Goal: Task Accomplishment & Management: Complete application form

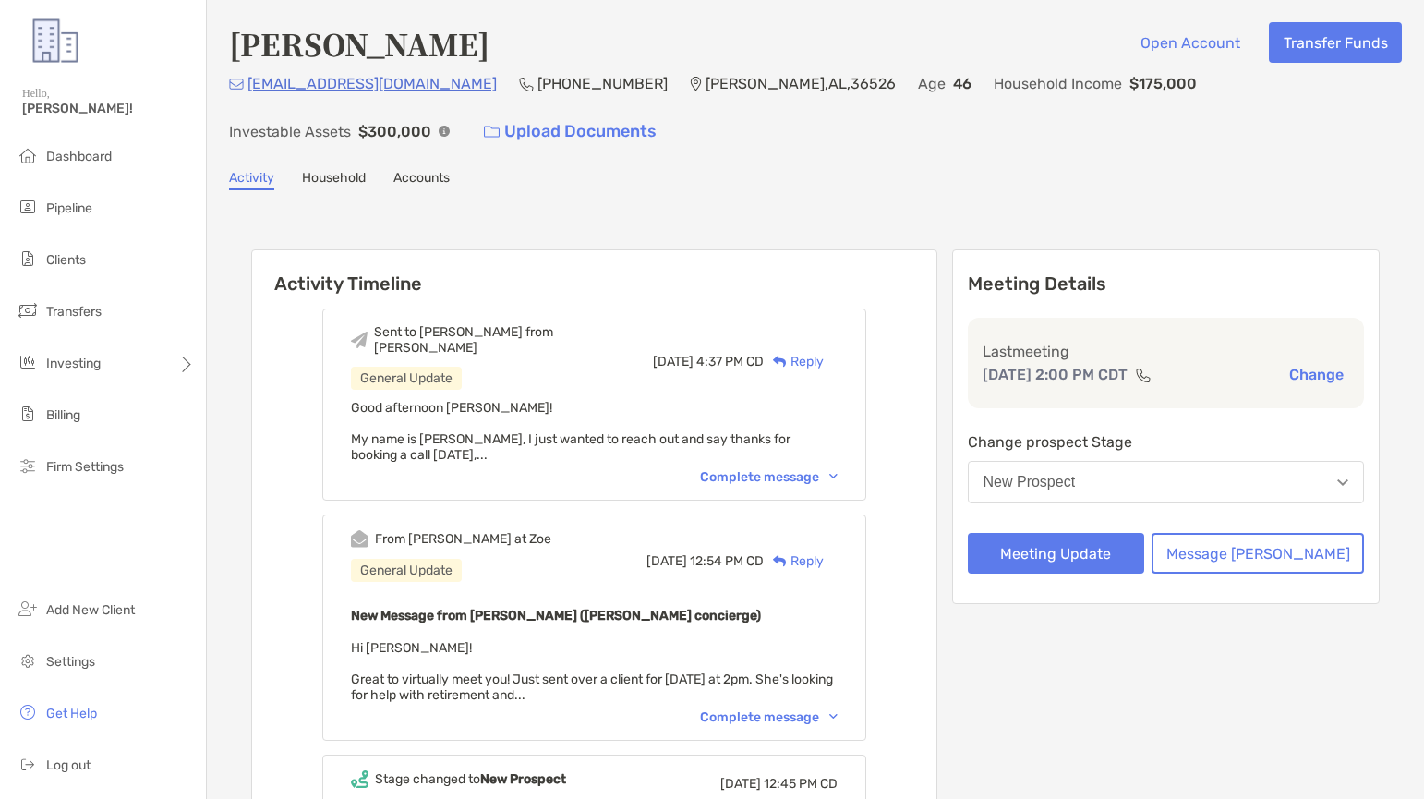
click at [1137, 484] on button "New Prospect" at bounding box center [1166, 482] width 397 height 42
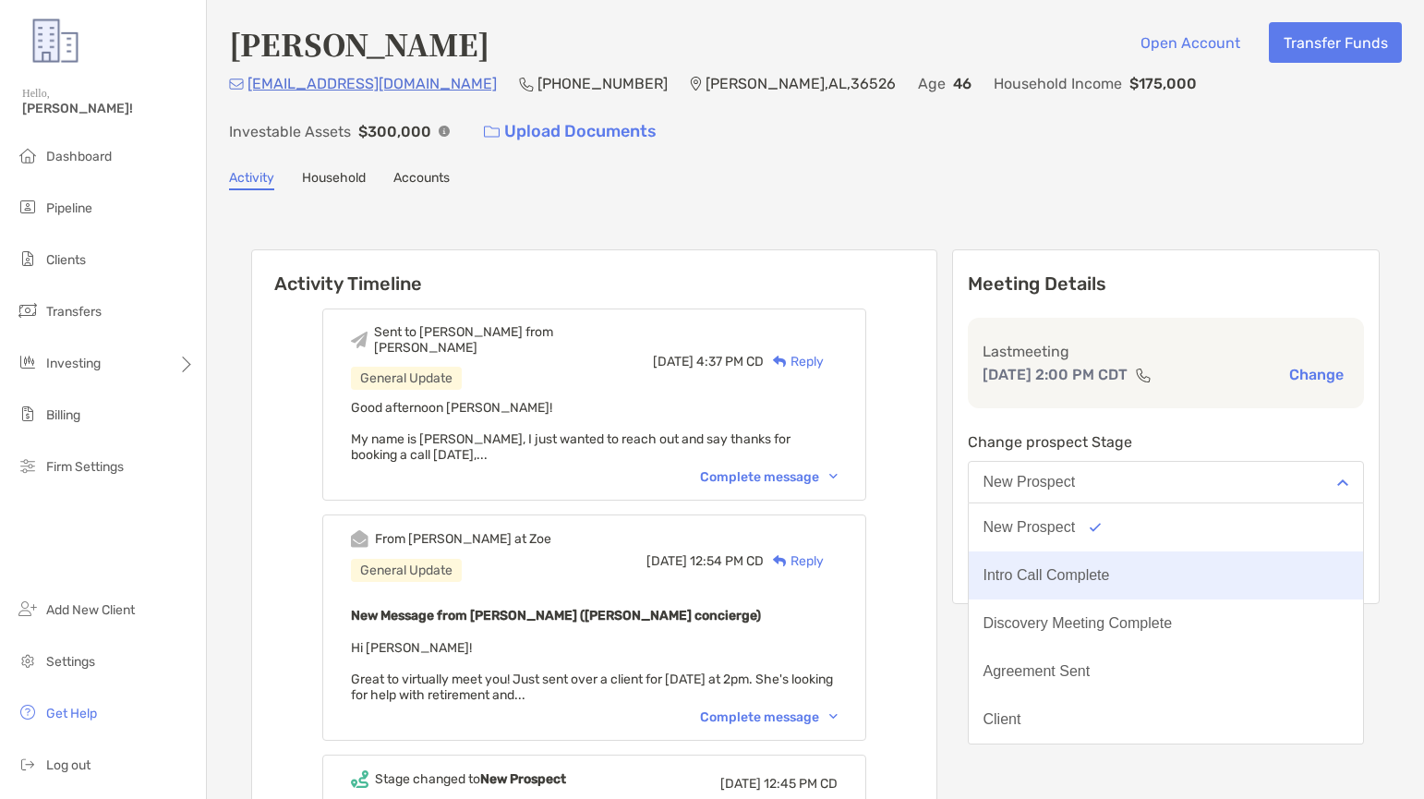
click at [1110, 569] on div "Intro Call Complete" at bounding box center [1047, 575] width 127 height 17
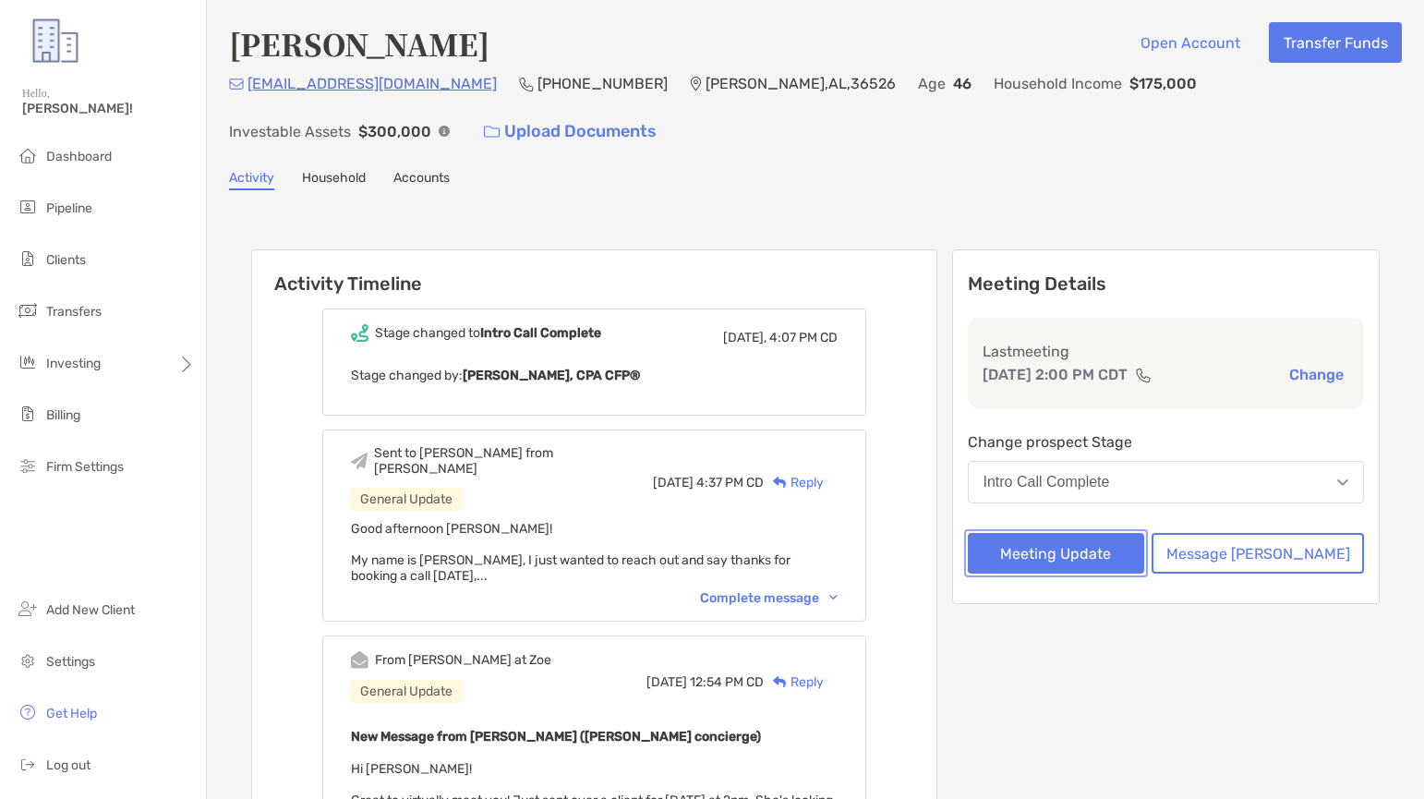
click at [1141, 552] on button "Meeting Update" at bounding box center [1056, 553] width 177 height 41
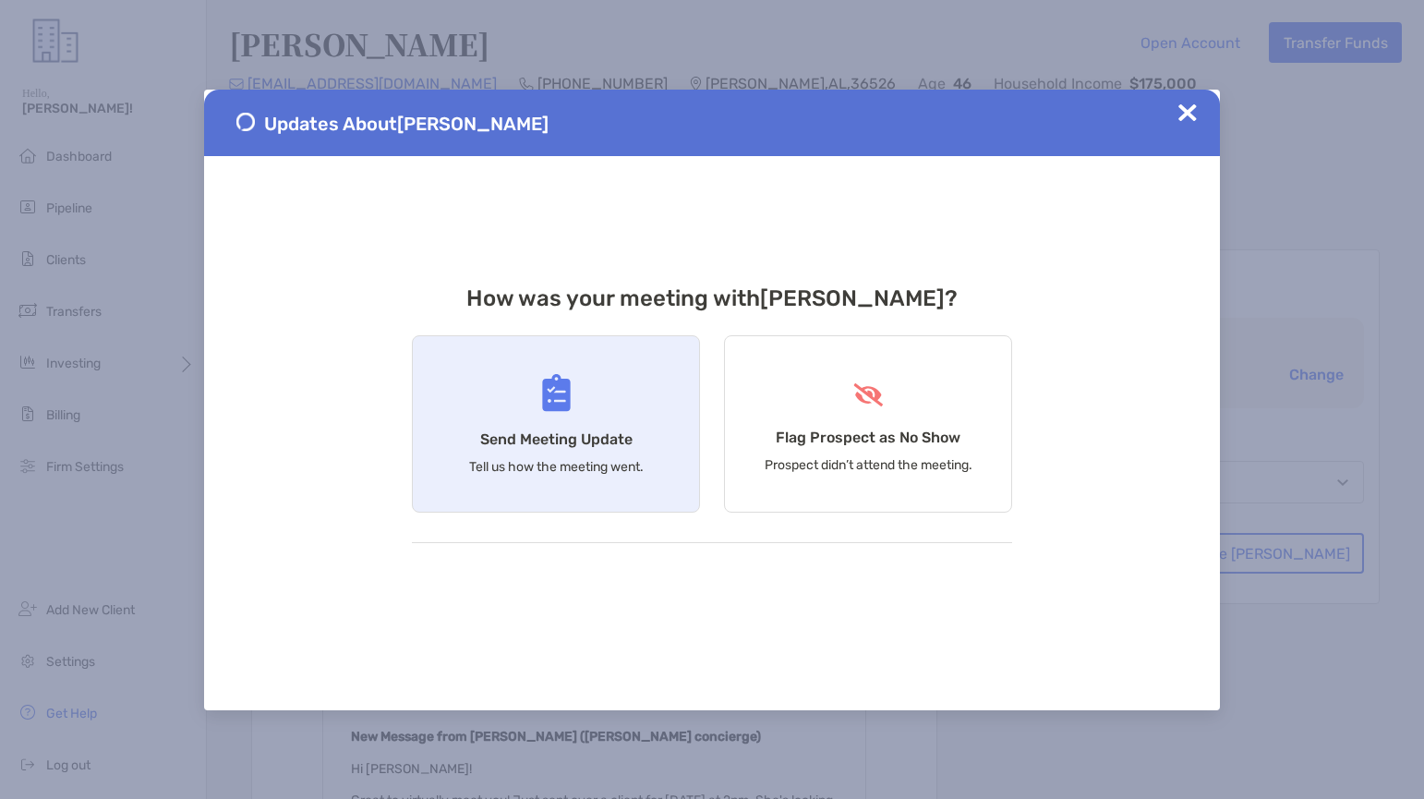
click at [602, 408] on div "Send Meeting Update Tell us how the meeting went." at bounding box center [556, 423] width 288 height 177
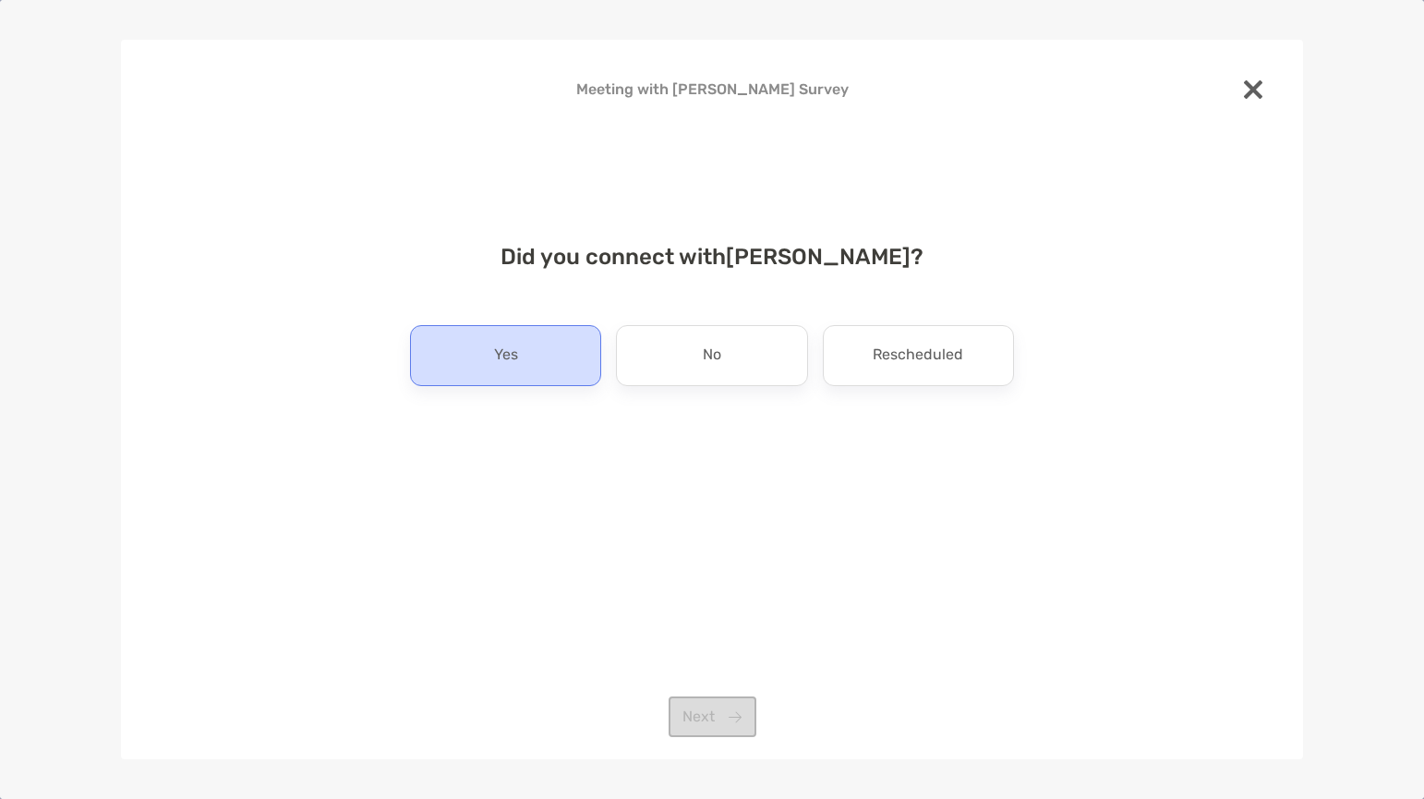
click at [511, 347] on p "Yes" at bounding box center [506, 356] width 24 height 30
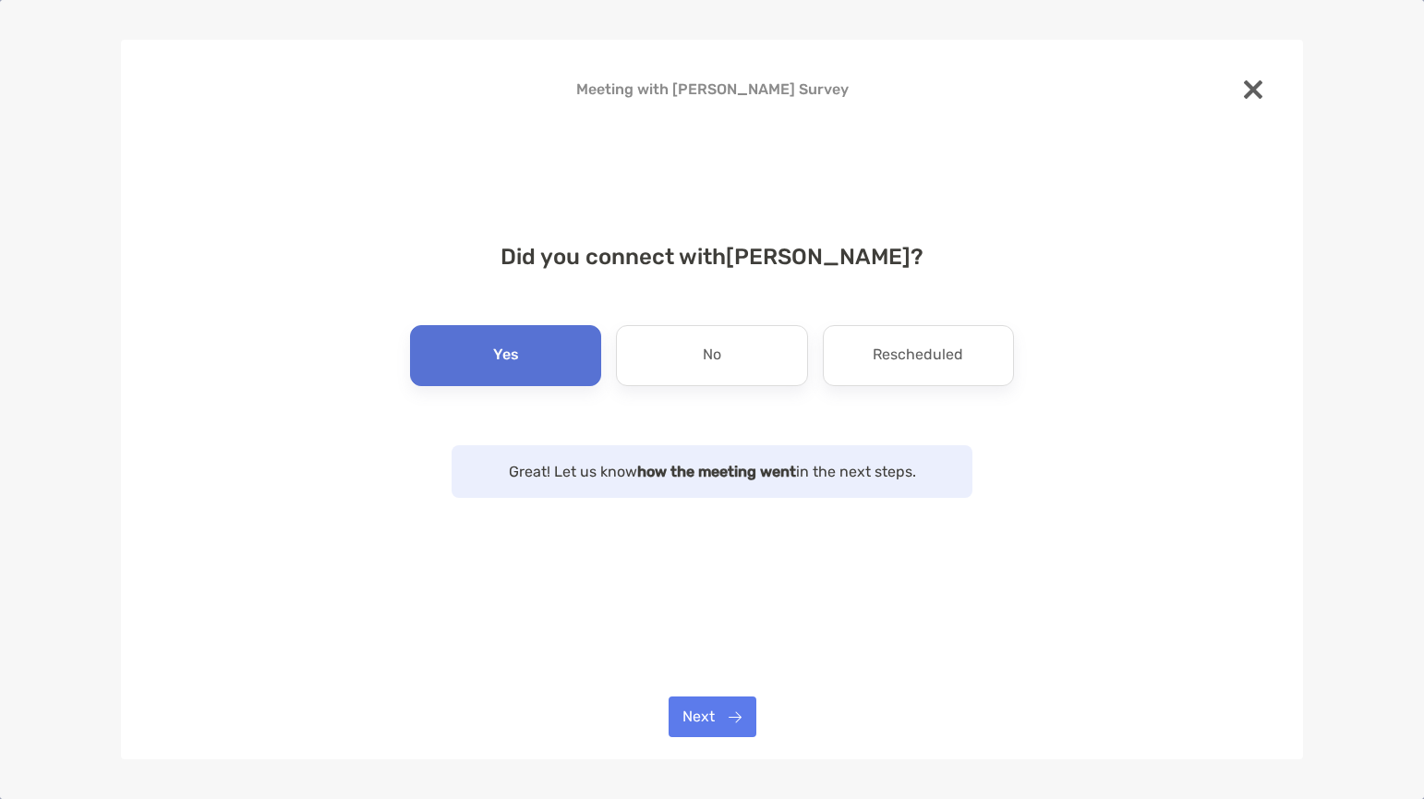
click at [511, 347] on p "Yes" at bounding box center [506, 356] width 26 height 30
click at [709, 720] on button "Next" at bounding box center [713, 716] width 88 height 41
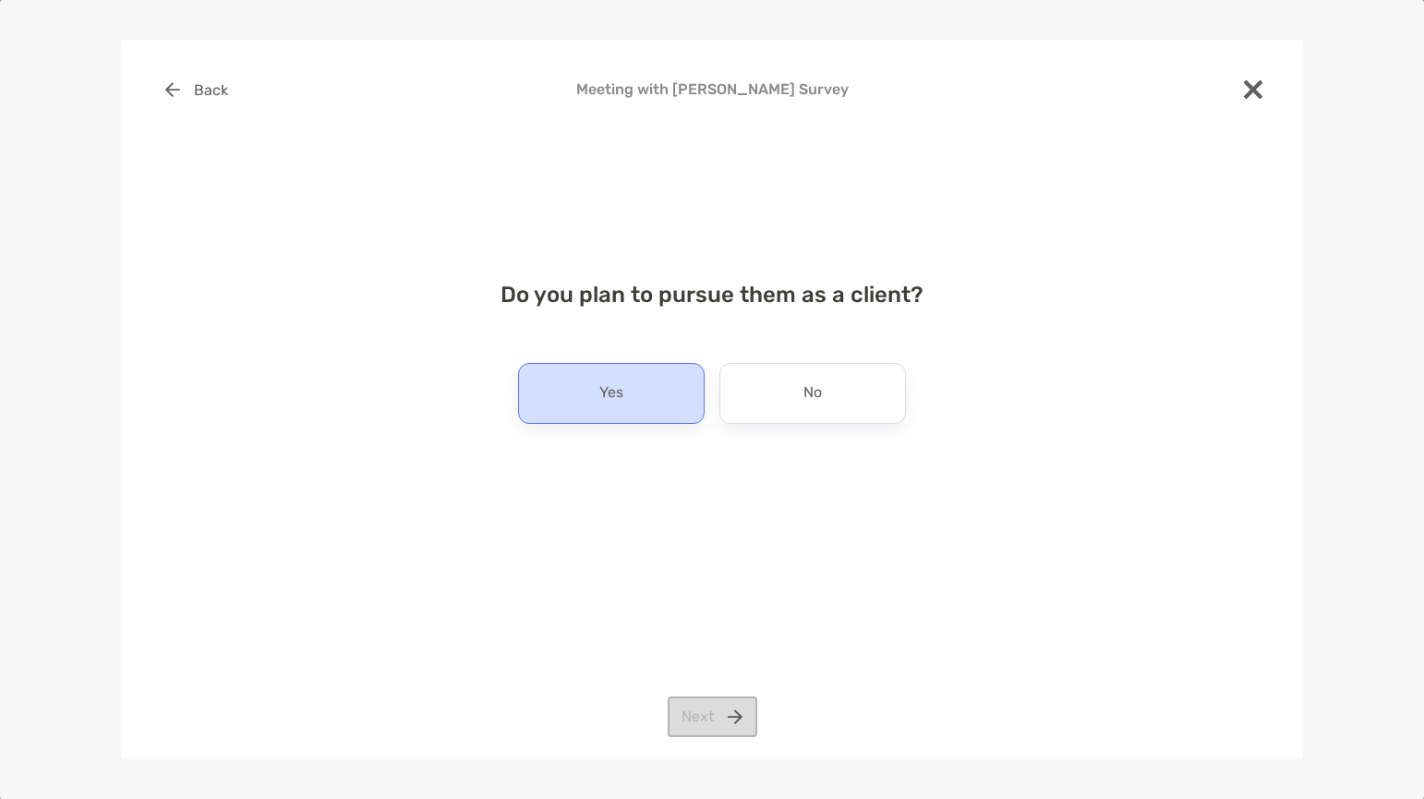
click at [616, 405] on p "Yes" at bounding box center [611, 394] width 24 height 30
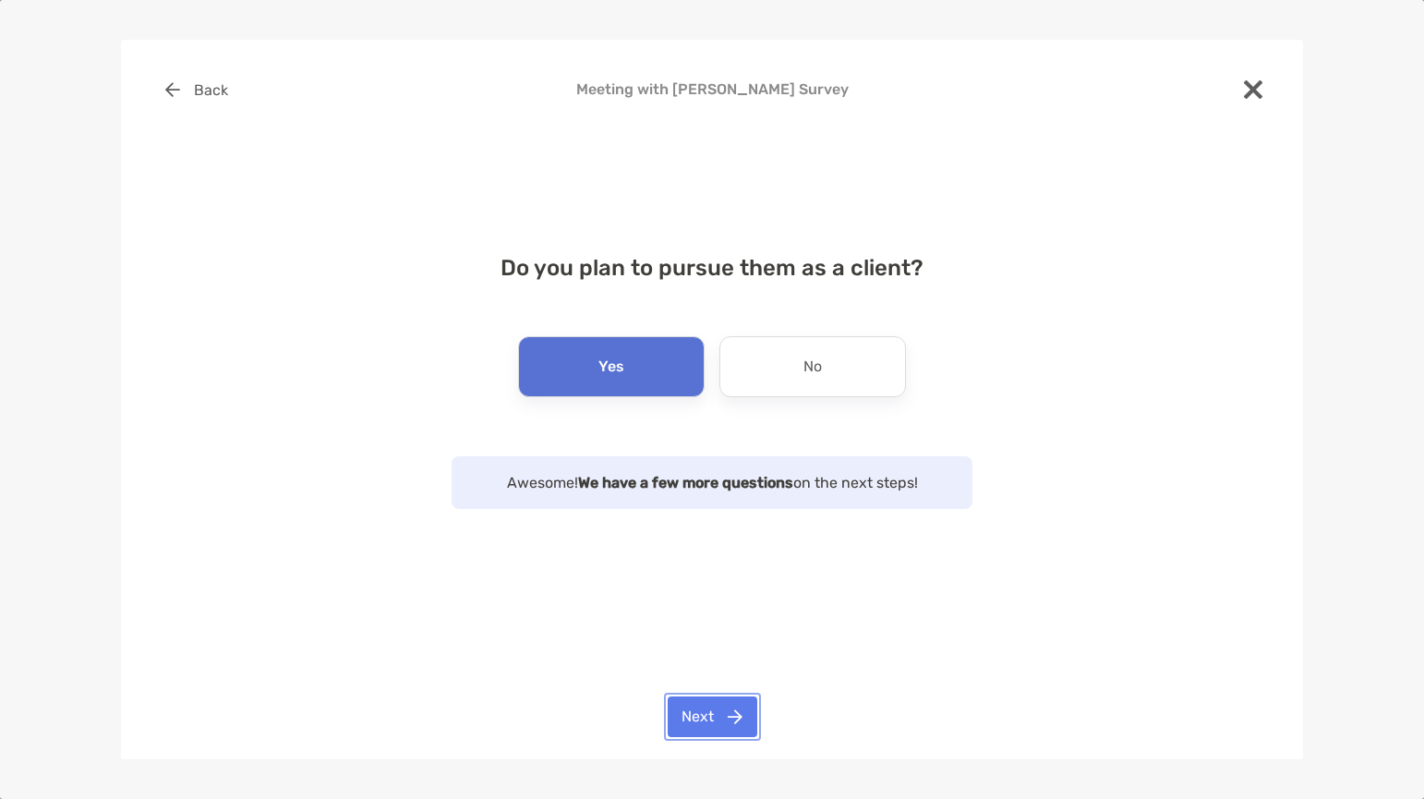
click at [707, 714] on button "Next" at bounding box center [713, 716] width 90 height 41
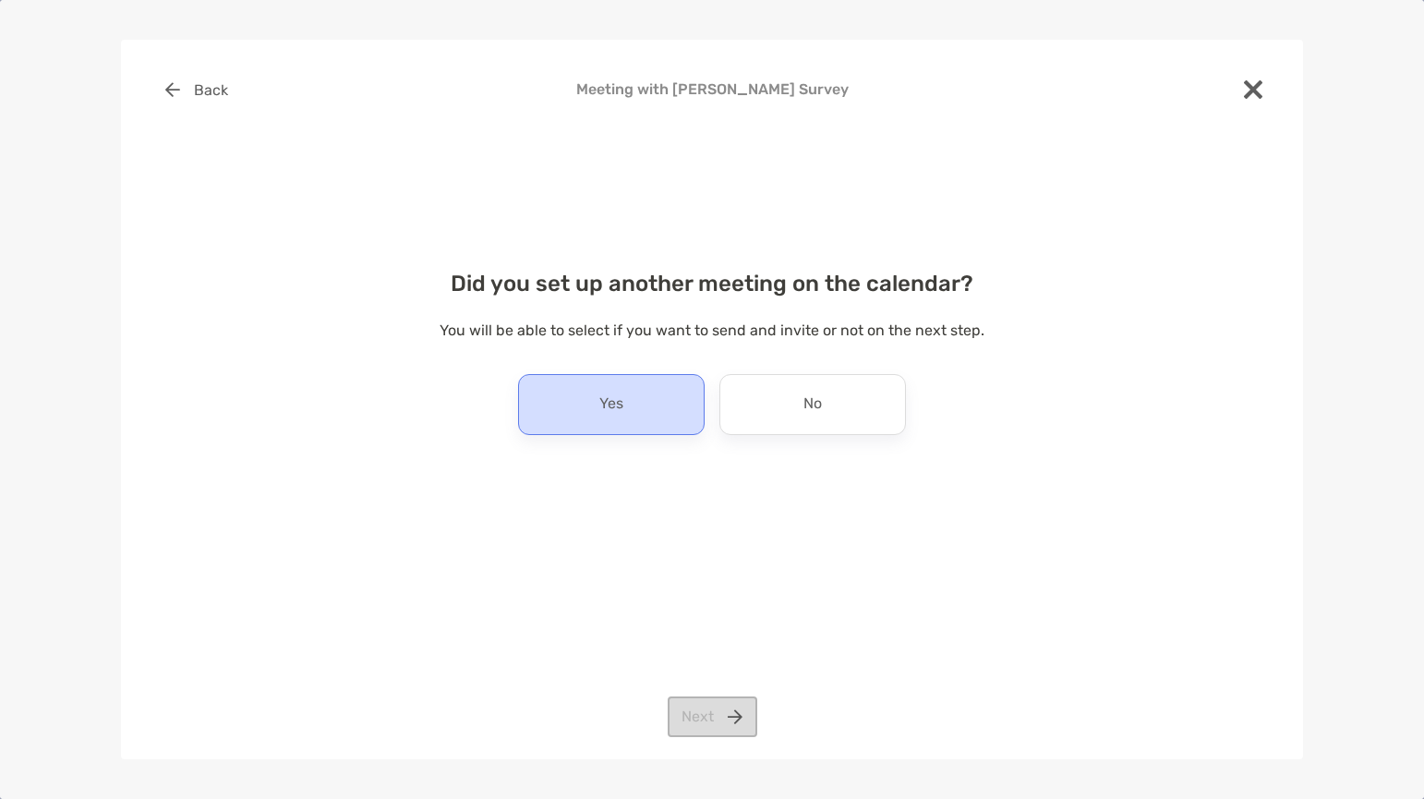
click at [628, 402] on div "Yes" at bounding box center [611, 404] width 187 height 61
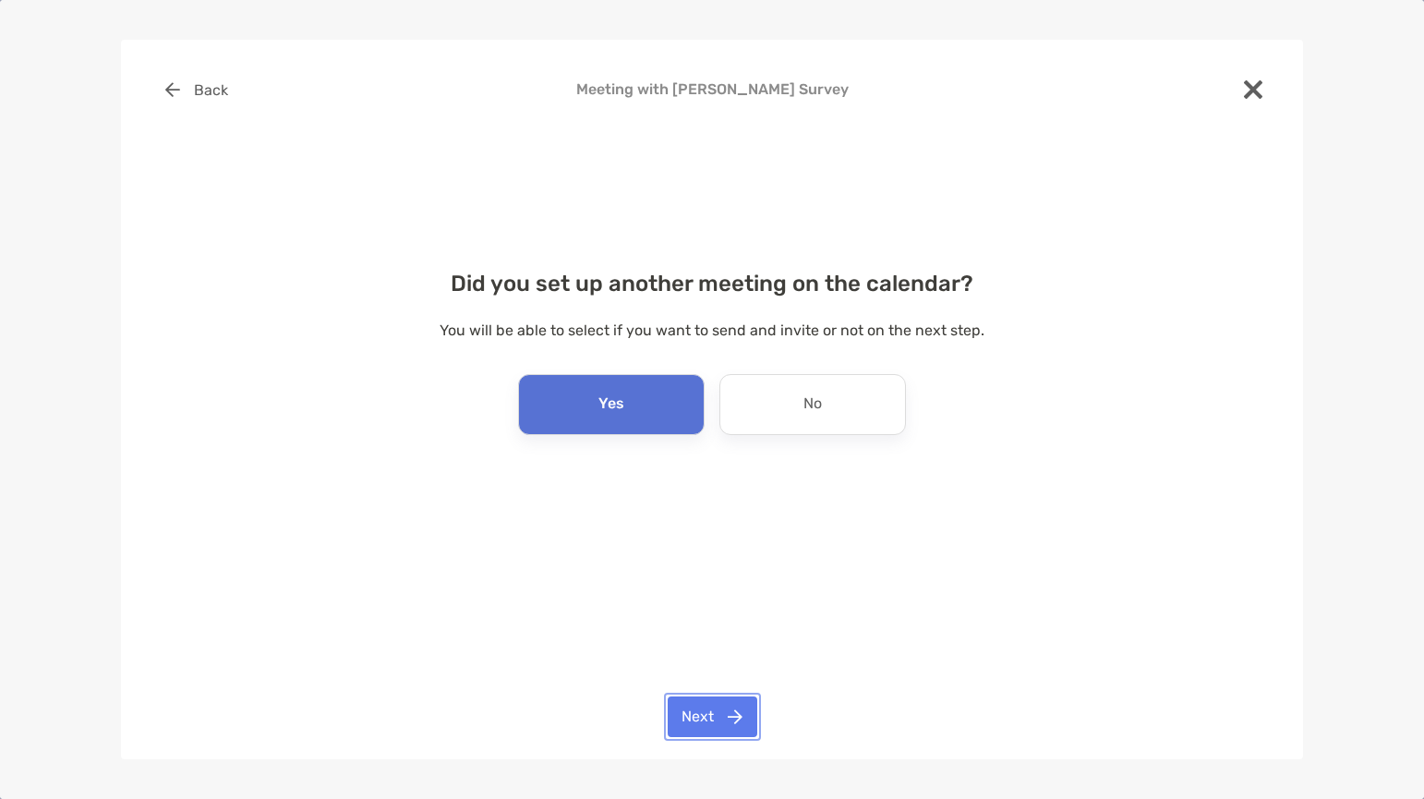
click at [722, 717] on button "Next" at bounding box center [713, 716] width 90 height 41
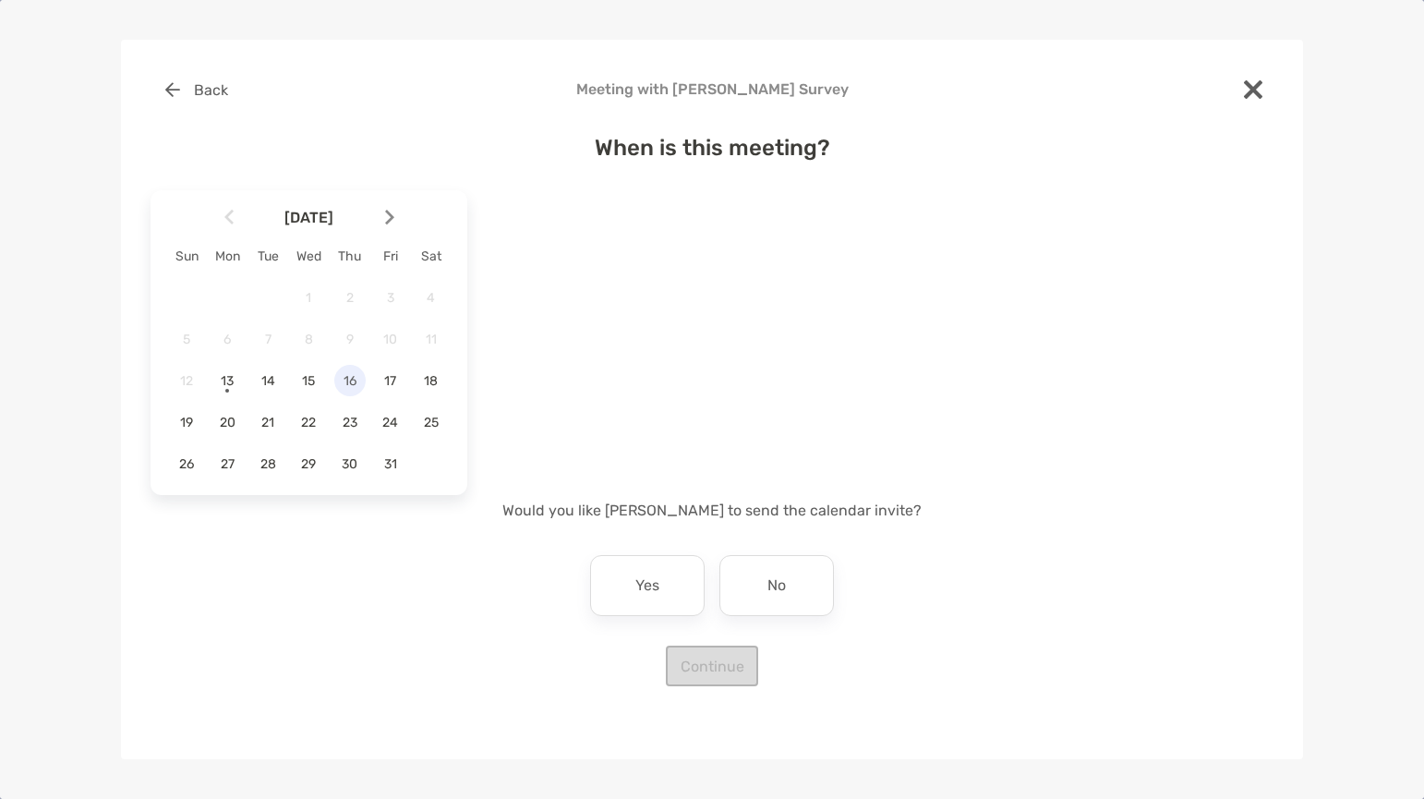
click at [348, 388] on span "16" at bounding box center [349, 381] width 31 height 16
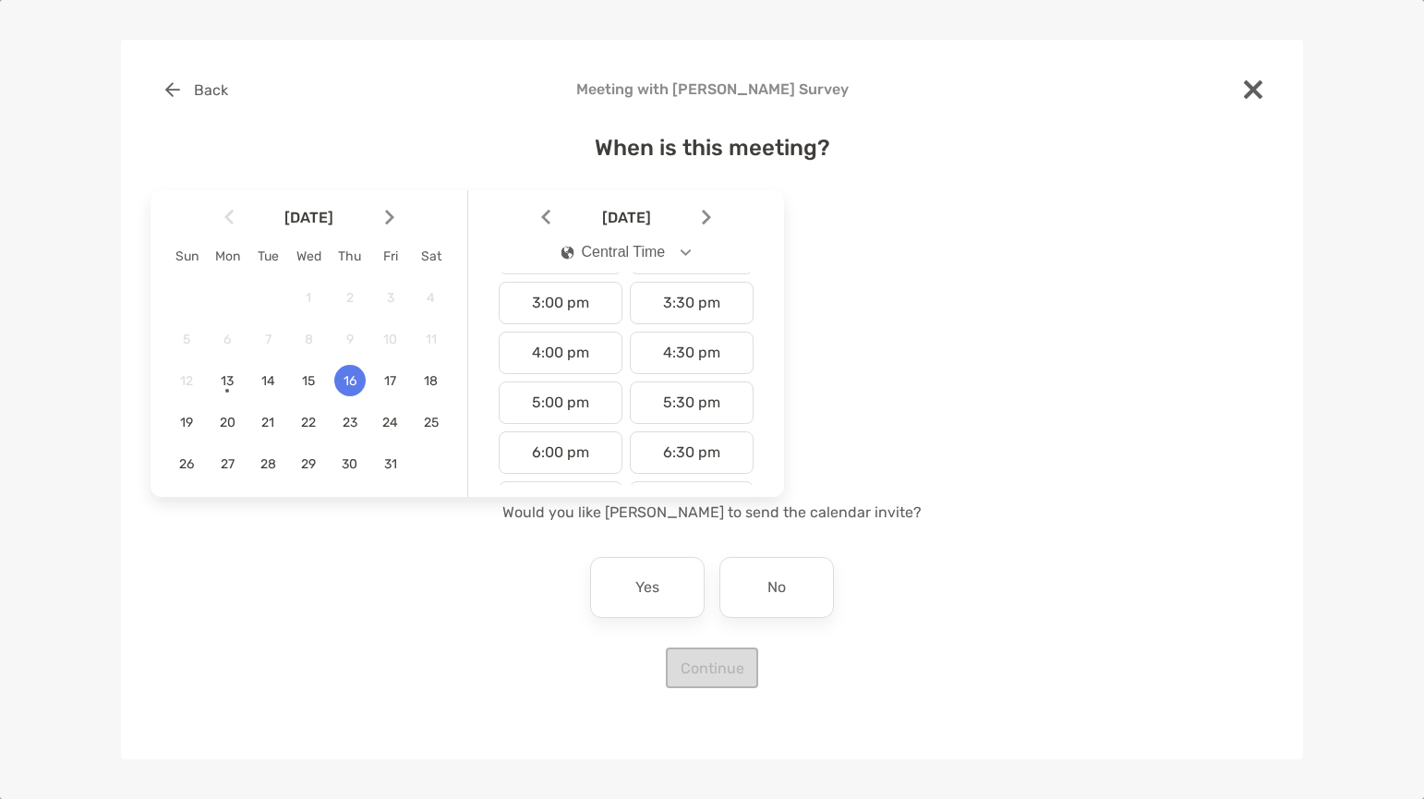
scroll to position [751, 0]
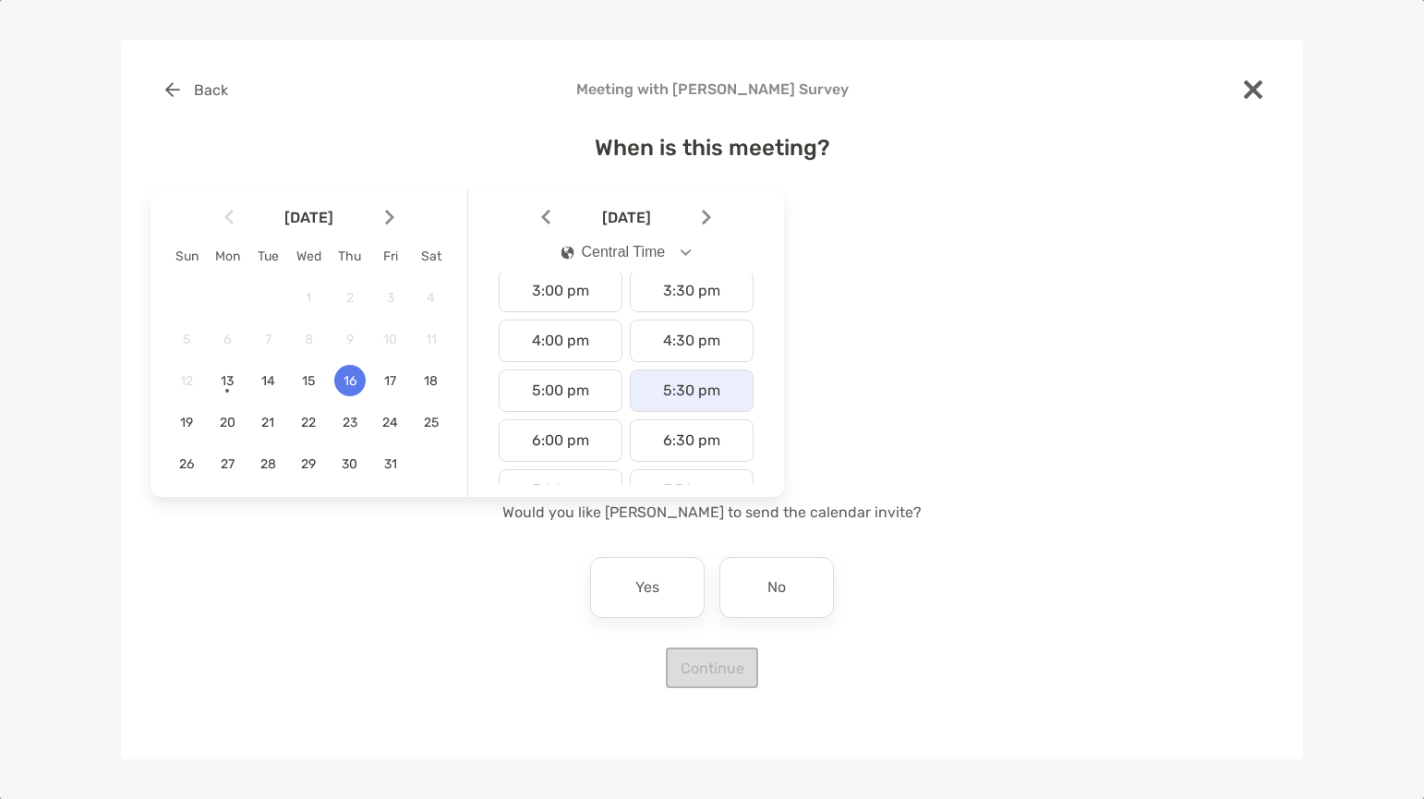
click at [709, 390] on div "5:30 pm" at bounding box center [692, 390] width 124 height 42
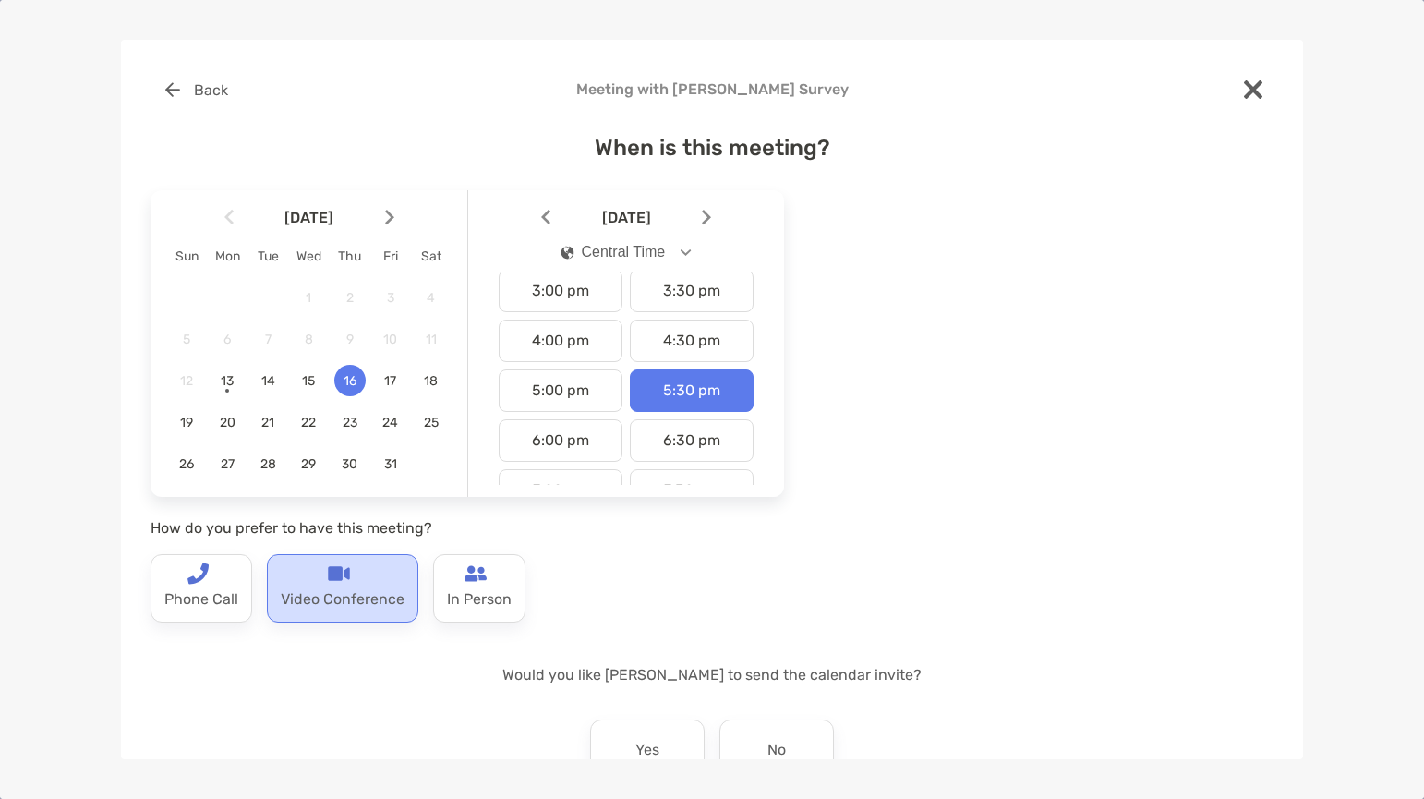
click at [314, 592] on p "Video Conference" at bounding box center [343, 600] width 124 height 30
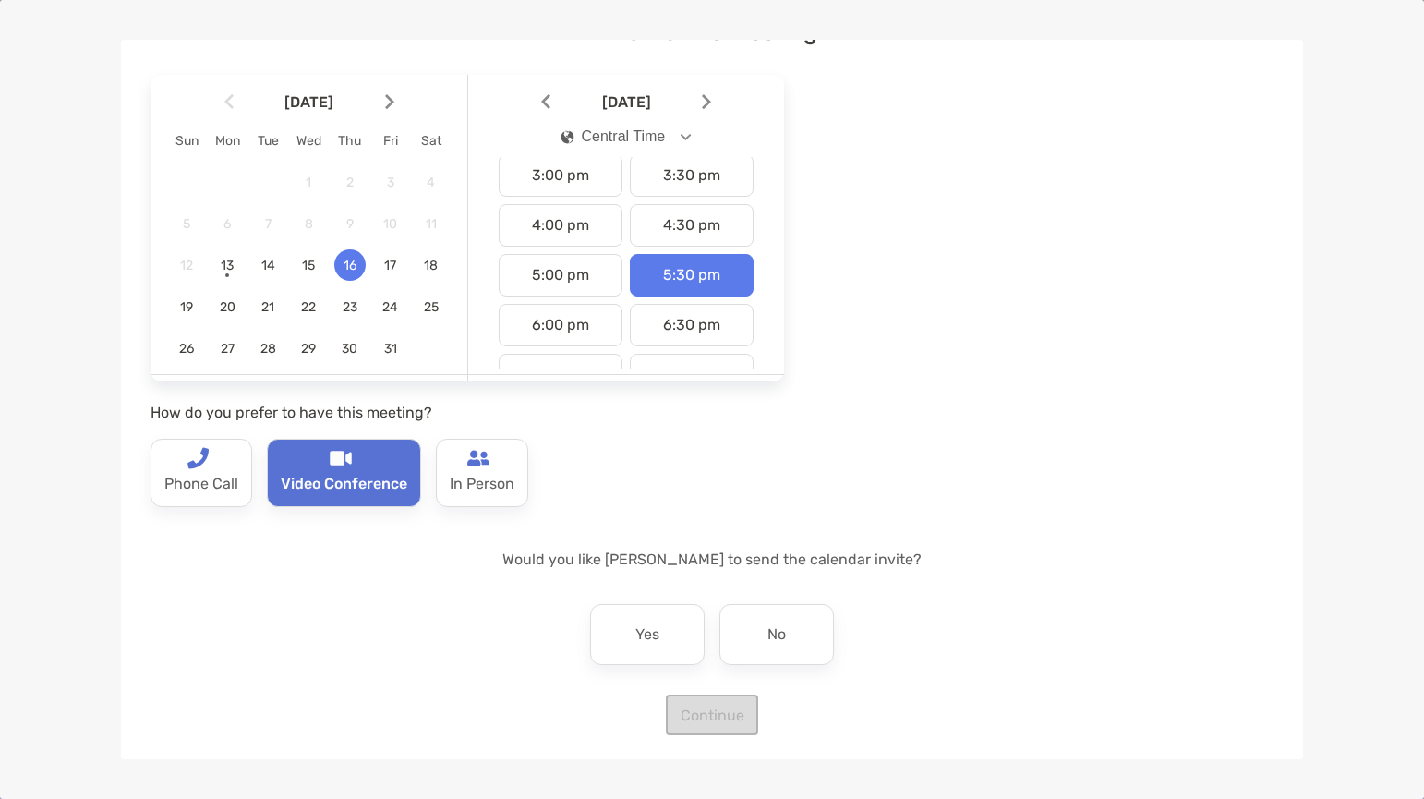
scroll to position [121, 0]
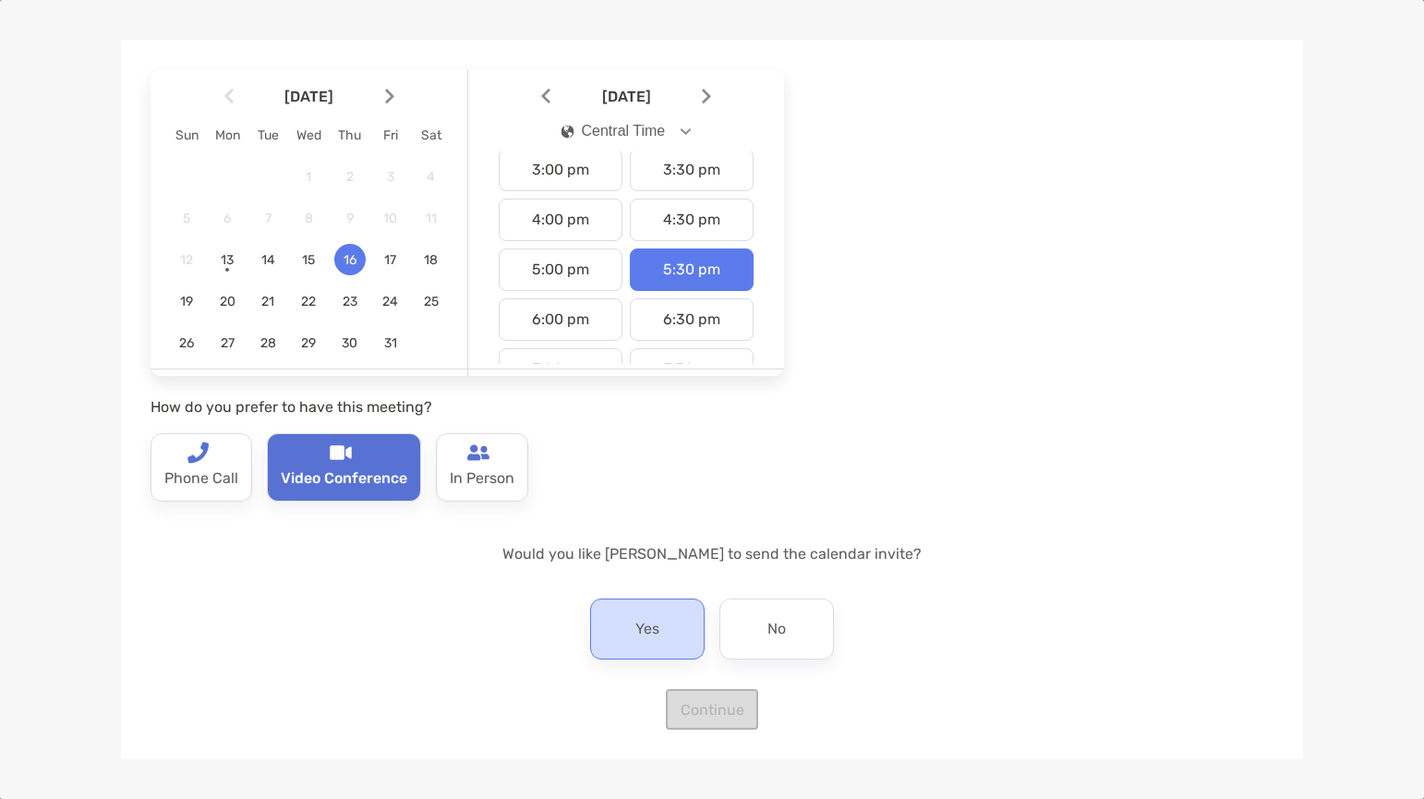
click at [635, 631] on p "Yes" at bounding box center [647, 629] width 24 height 30
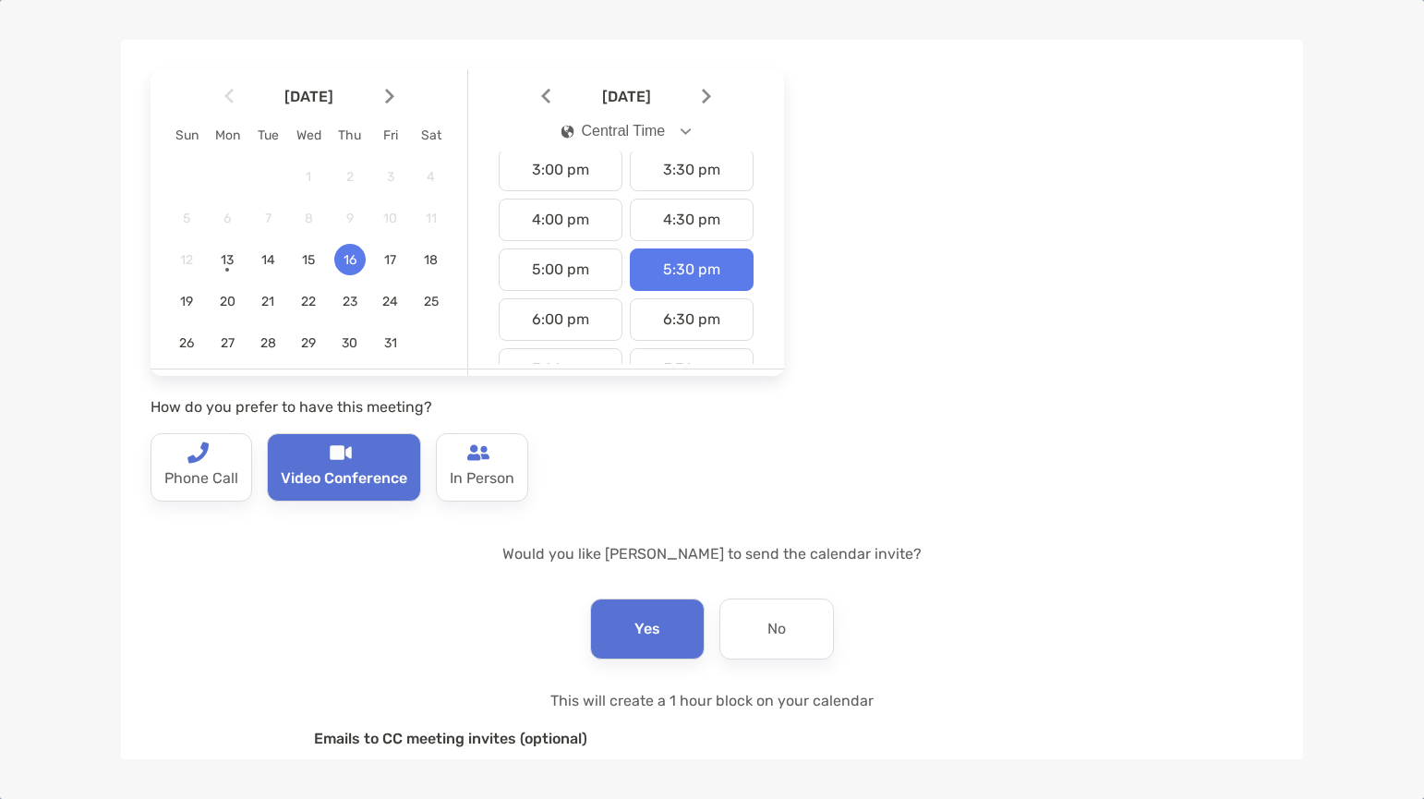
scroll to position [306, 0]
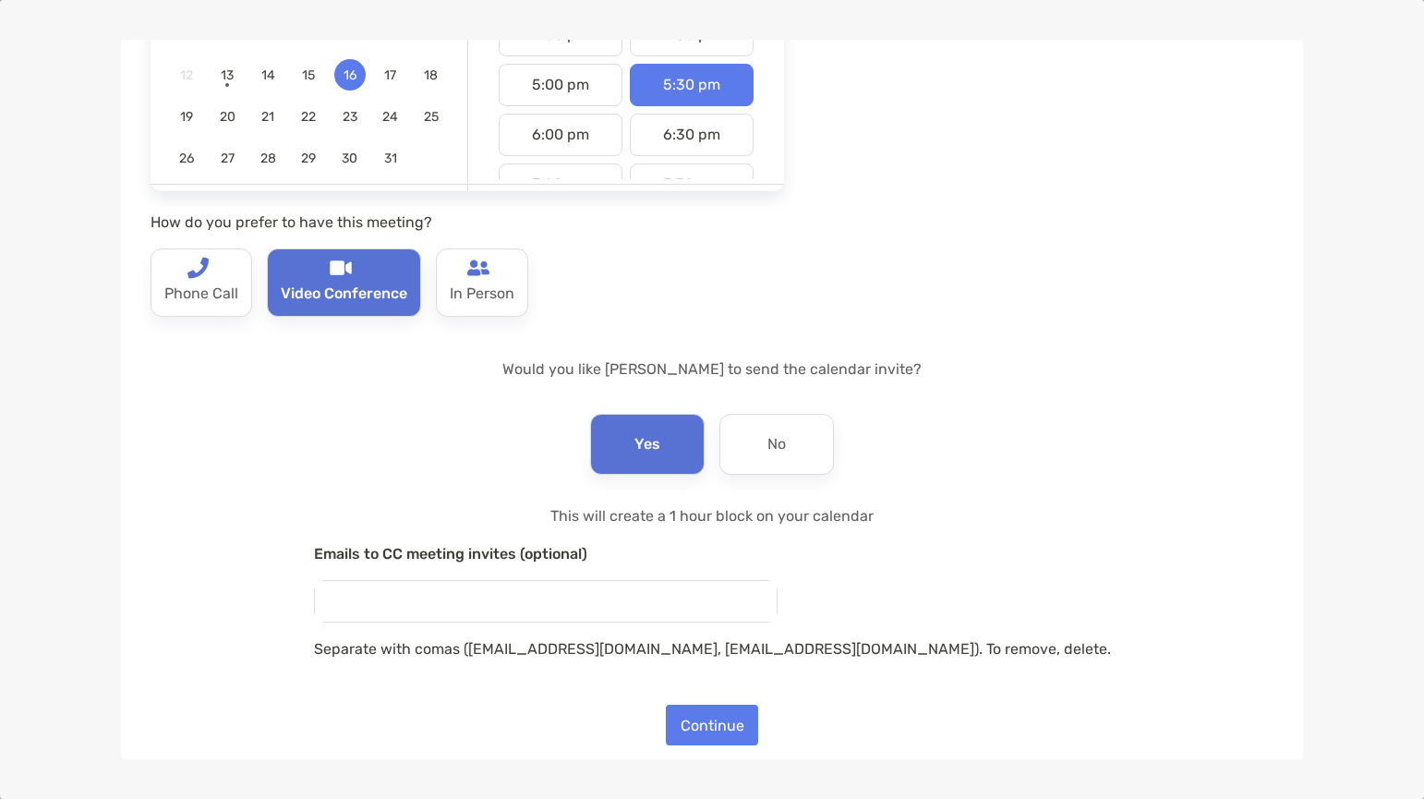
click at [502, 605] on input "email" at bounding box center [546, 601] width 462 height 41
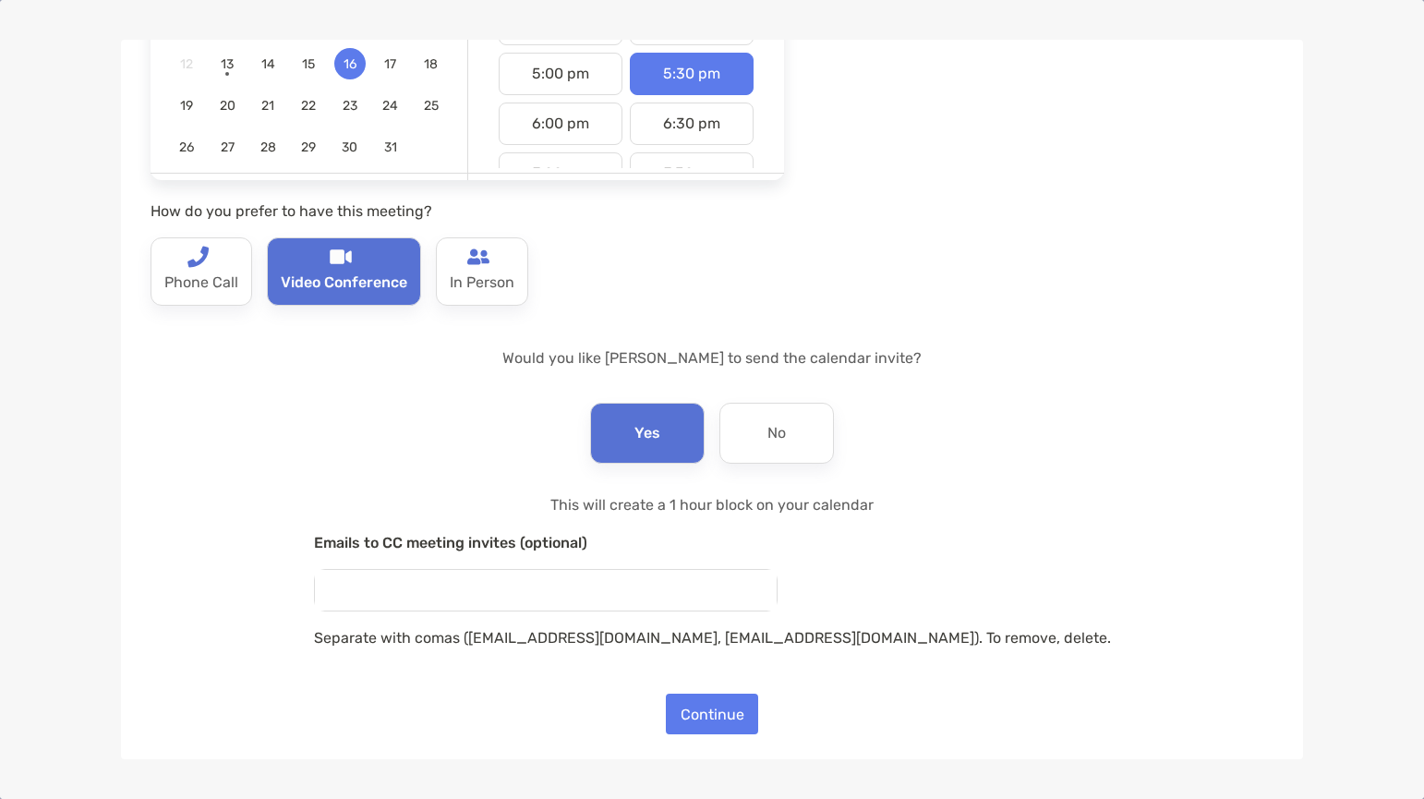
scroll to position [321, 0]
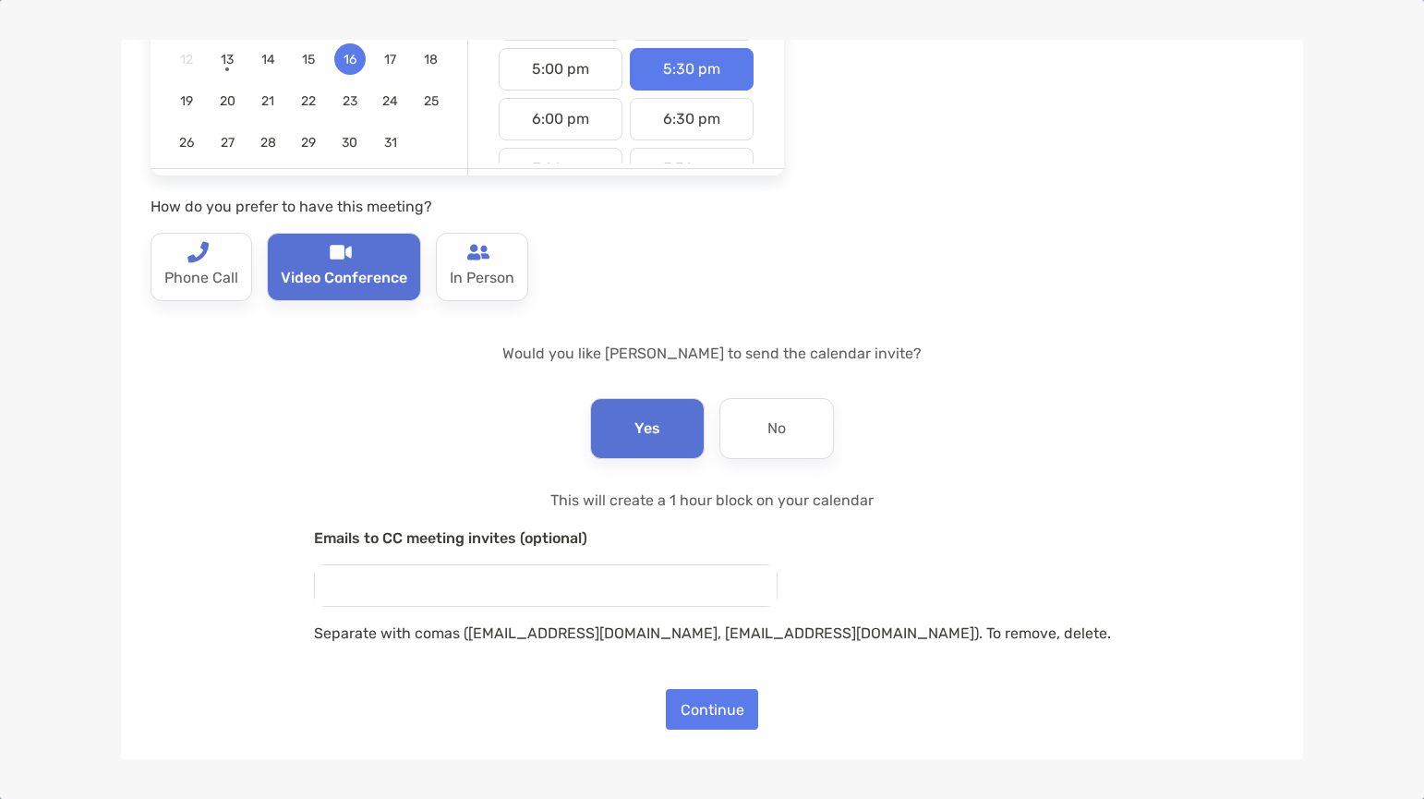
paste input "**********"
type input "**********"
click at [1034, 517] on div "**********" at bounding box center [712, 589] width 1123 height 200
click at [707, 715] on button "Continue" at bounding box center [712, 709] width 92 height 41
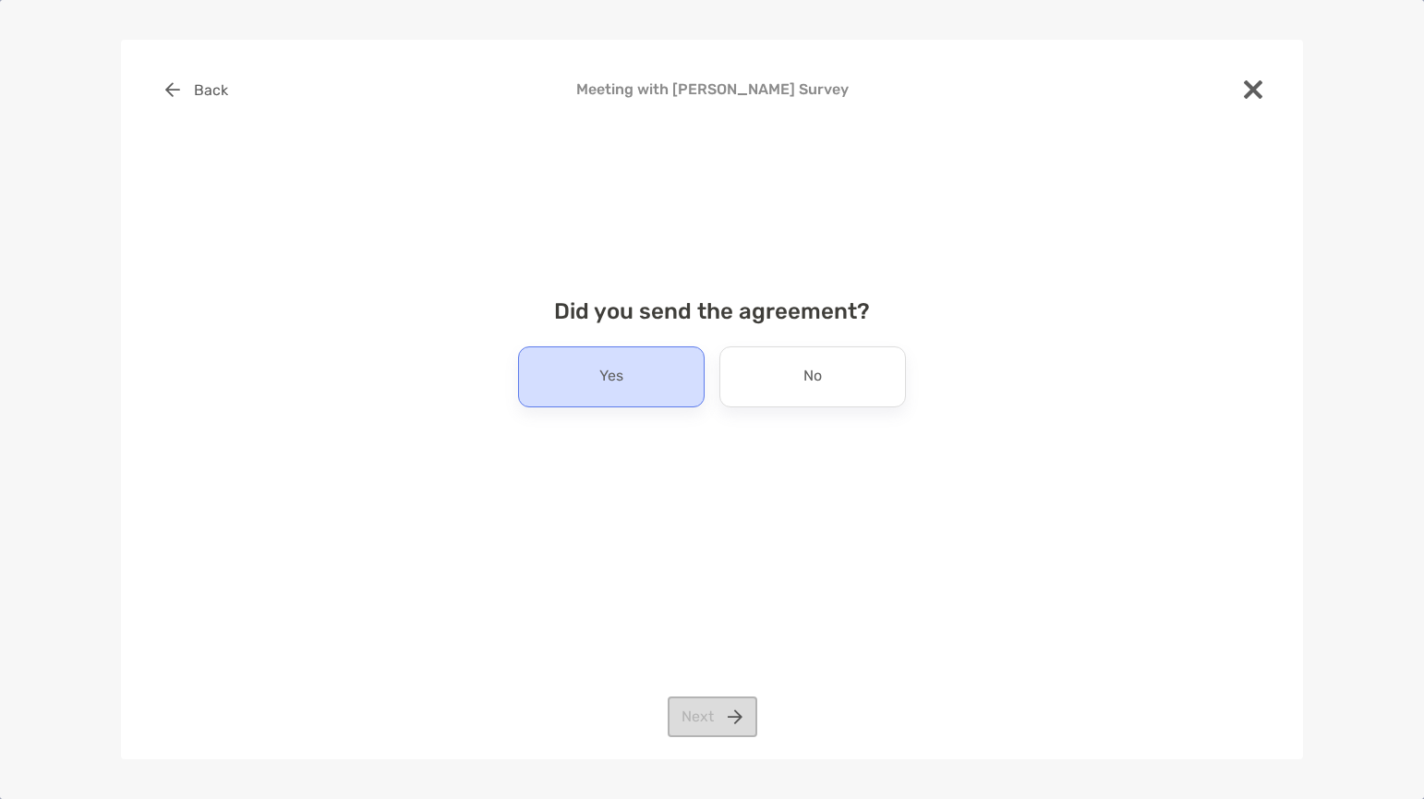
click at [632, 388] on div "Yes" at bounding box center [611, 376] width 187 height 61
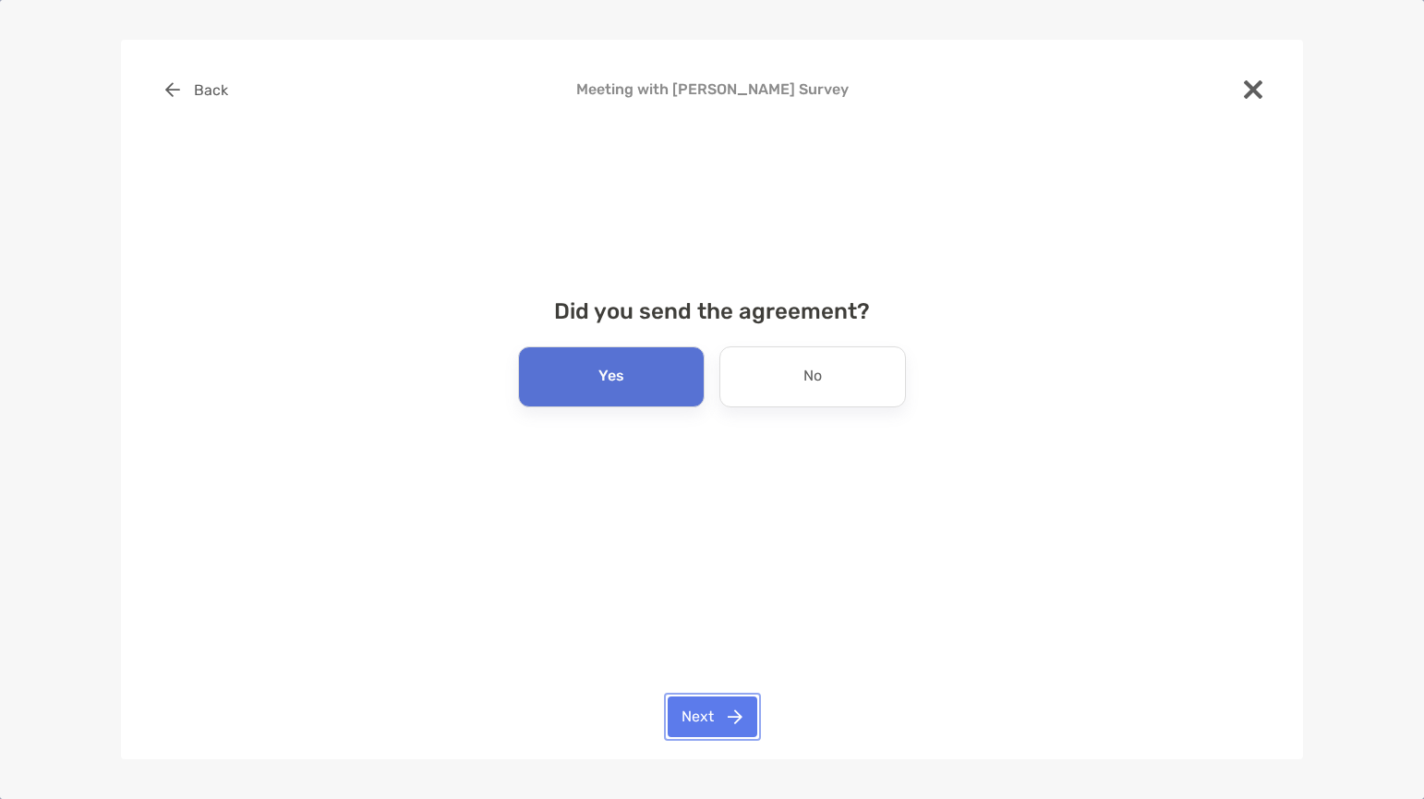
click at [702, 713] on button "Next" at bounding box center [713, 716] width 90 height 41
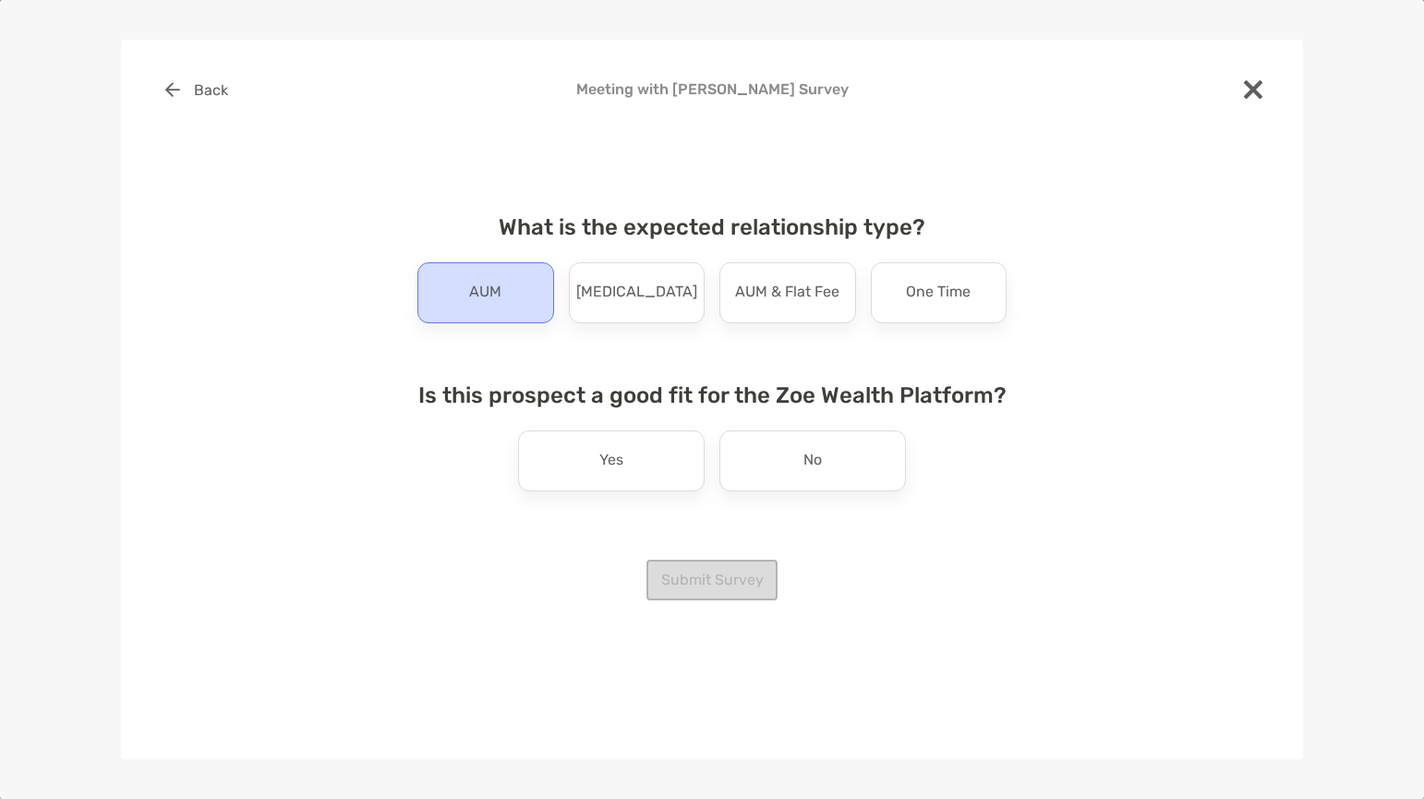
click at [490, 292] on p "AUM" at bounding box center [485, 293] width 32 height 30
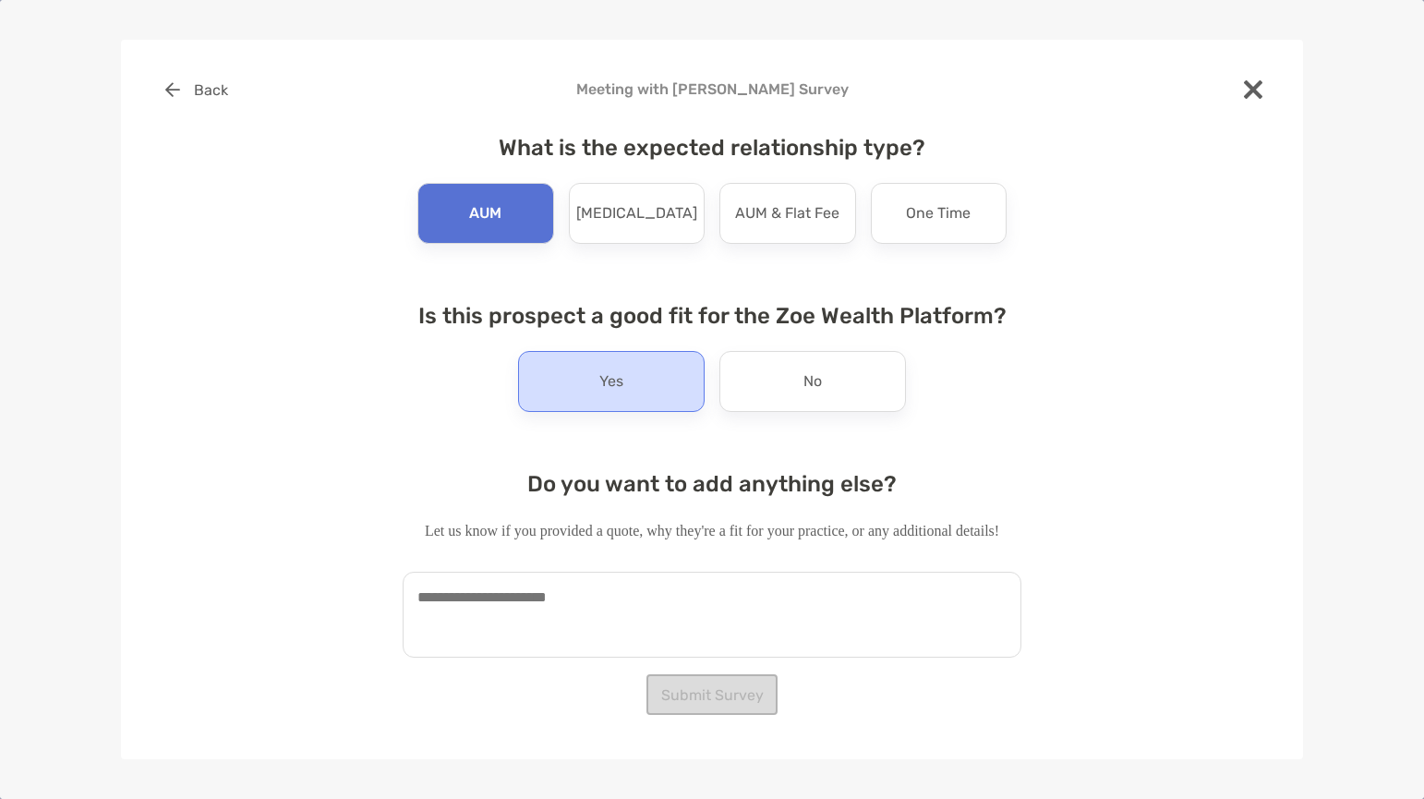
click at [599, 380] on p "Yes" at bounding box center [611, 382] width 24 height 30
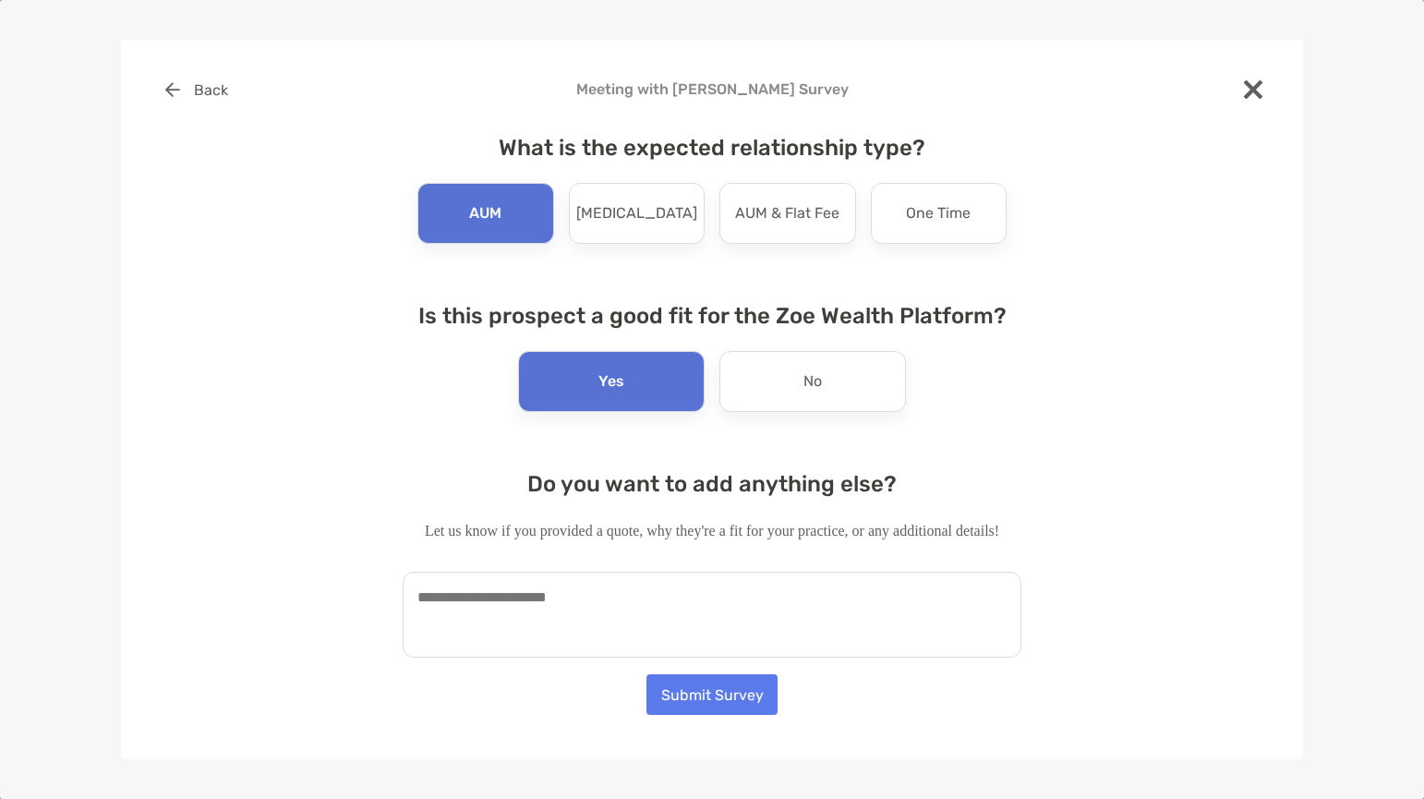
click at [624, 612] on textarea at bounding box center [712, 615] width 619 height 86
type textarea "*"
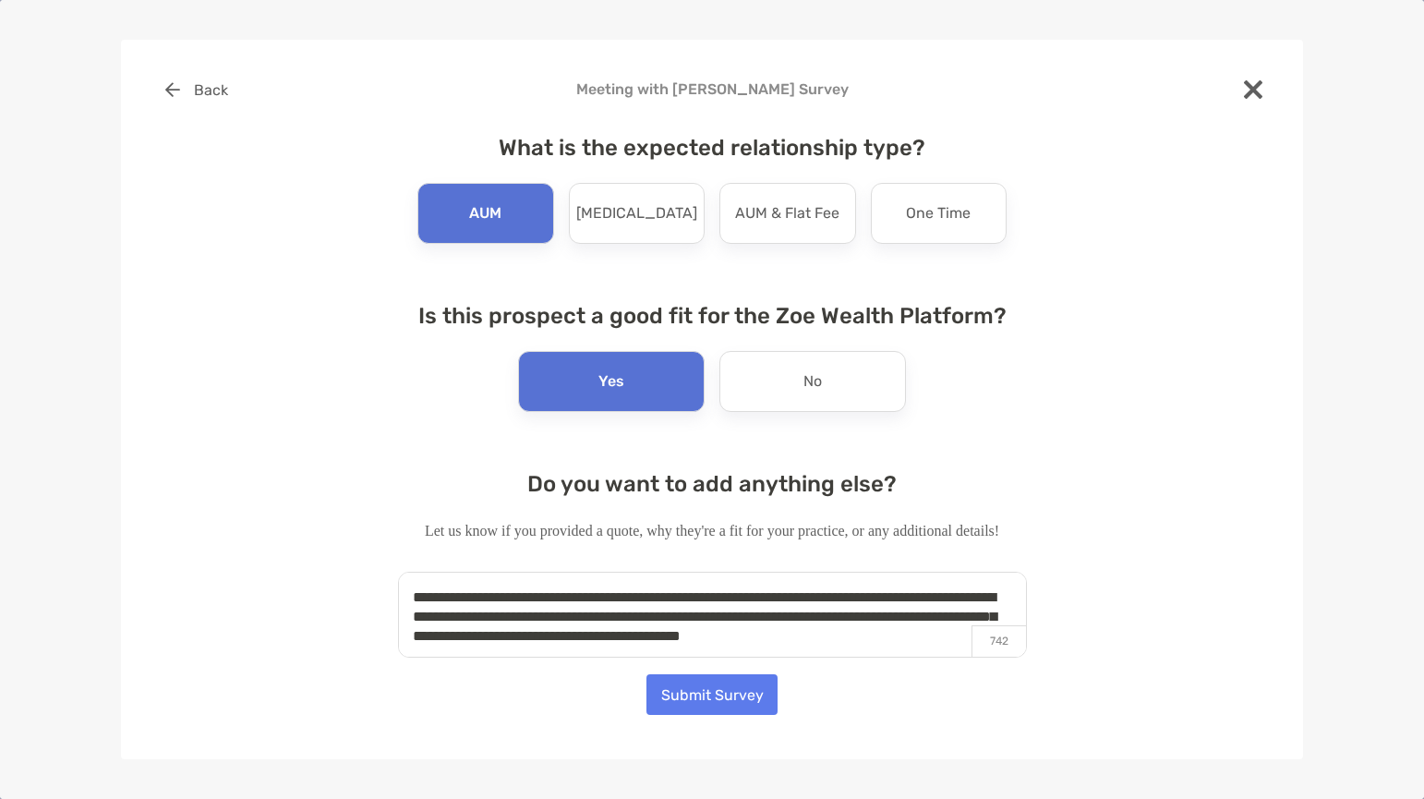
scroll to position [8, 0]
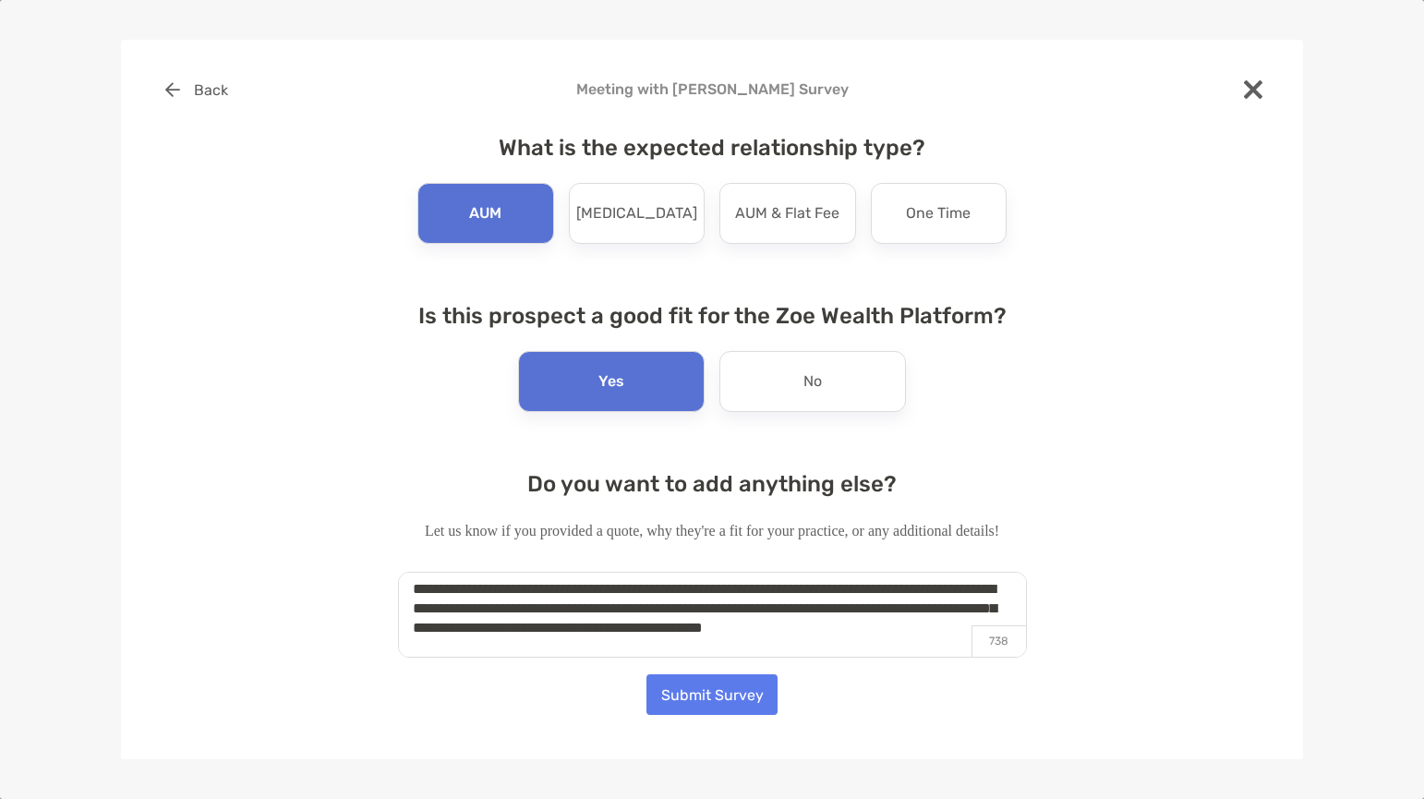
type textarea "**********"
click at [704, 701] on button "Submit Survey" at bounding box center [712, 694] width 131 height 41
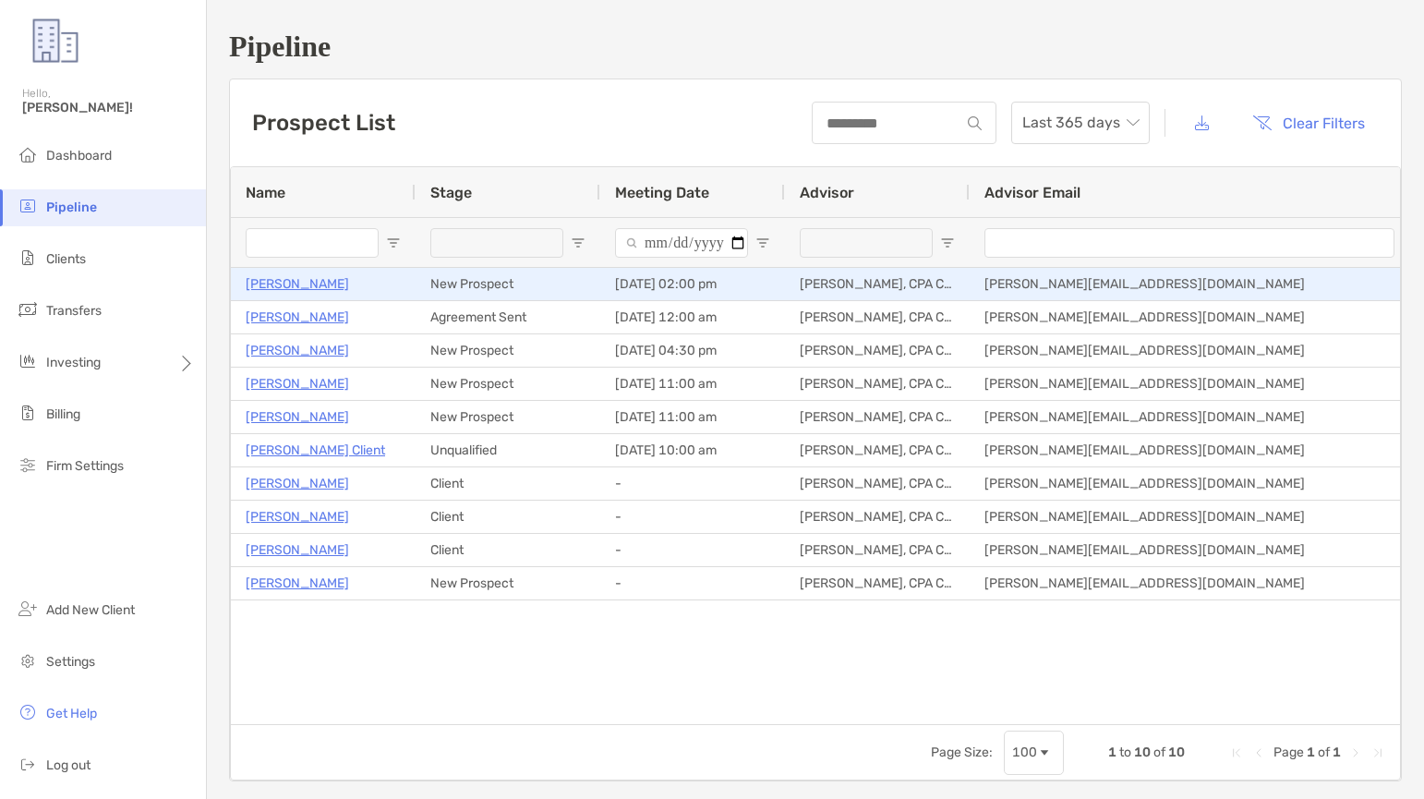
click at [308, 287] on p "[PERSON_NAME]" at bounding box center [297, 283] width 103 height 23
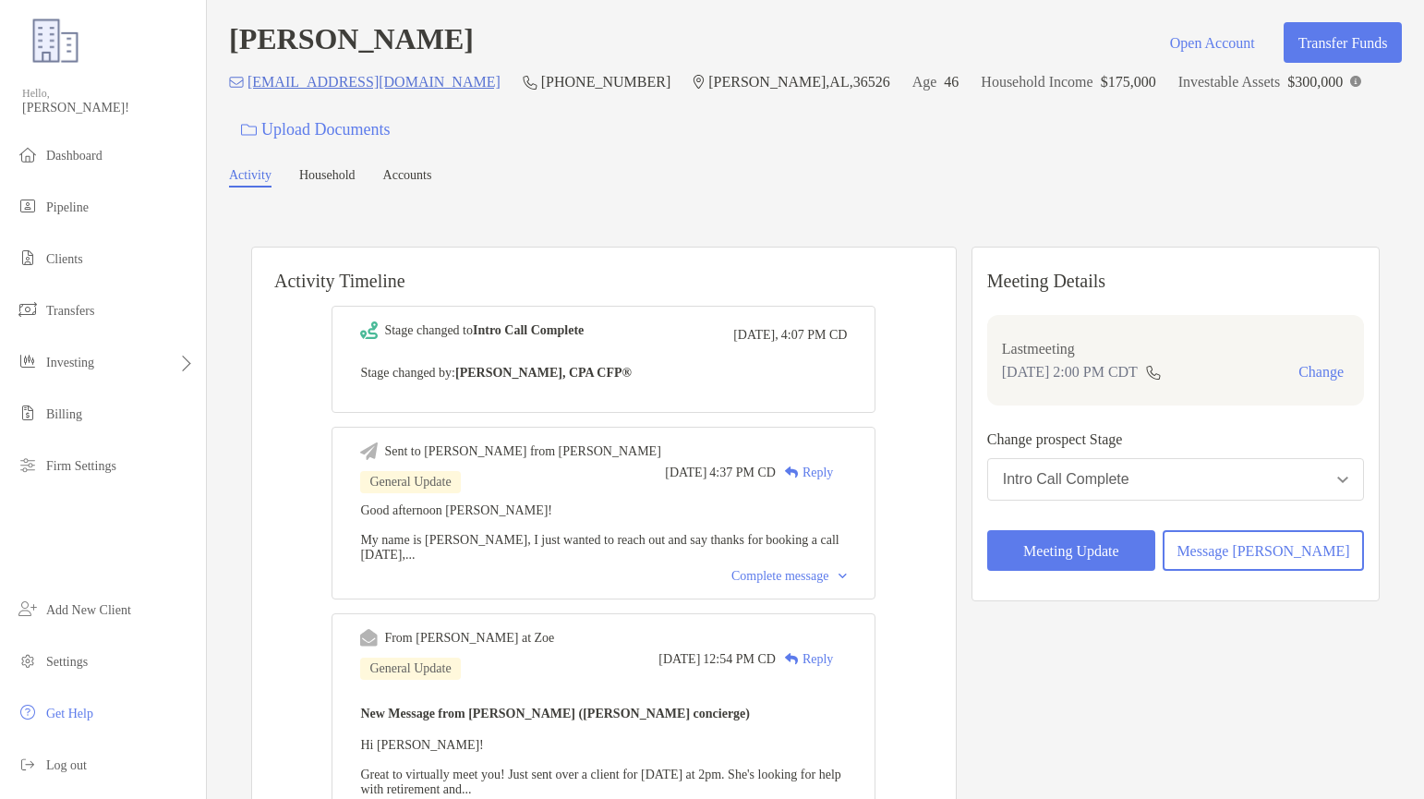
drag, startPoint x: 0, startPoint y: 0, endPoint x: 292, endPoint y: 111, distance: 312.2
click at [292, 111] on div "becrosley@gmail.com (312) 502-7049 Daphne , AL , 36526 Age 46 Household Income …" at bounding box center [815, 109] width 1173 height 79
drag, startPoint x: 401, startPoint y: 85, endPoint x: 248, endPoint y: 94, distance: 152.7
click at [248, 94] on div "becrosley@gmail.com (312) 502-7049 Daphne , AL , 36526 Age 46 Household Income …" at bounding box center [815, 109] width 1173 height 79
copy p "[EMAIL_ADDRESS][DOMAIN_NAME]"
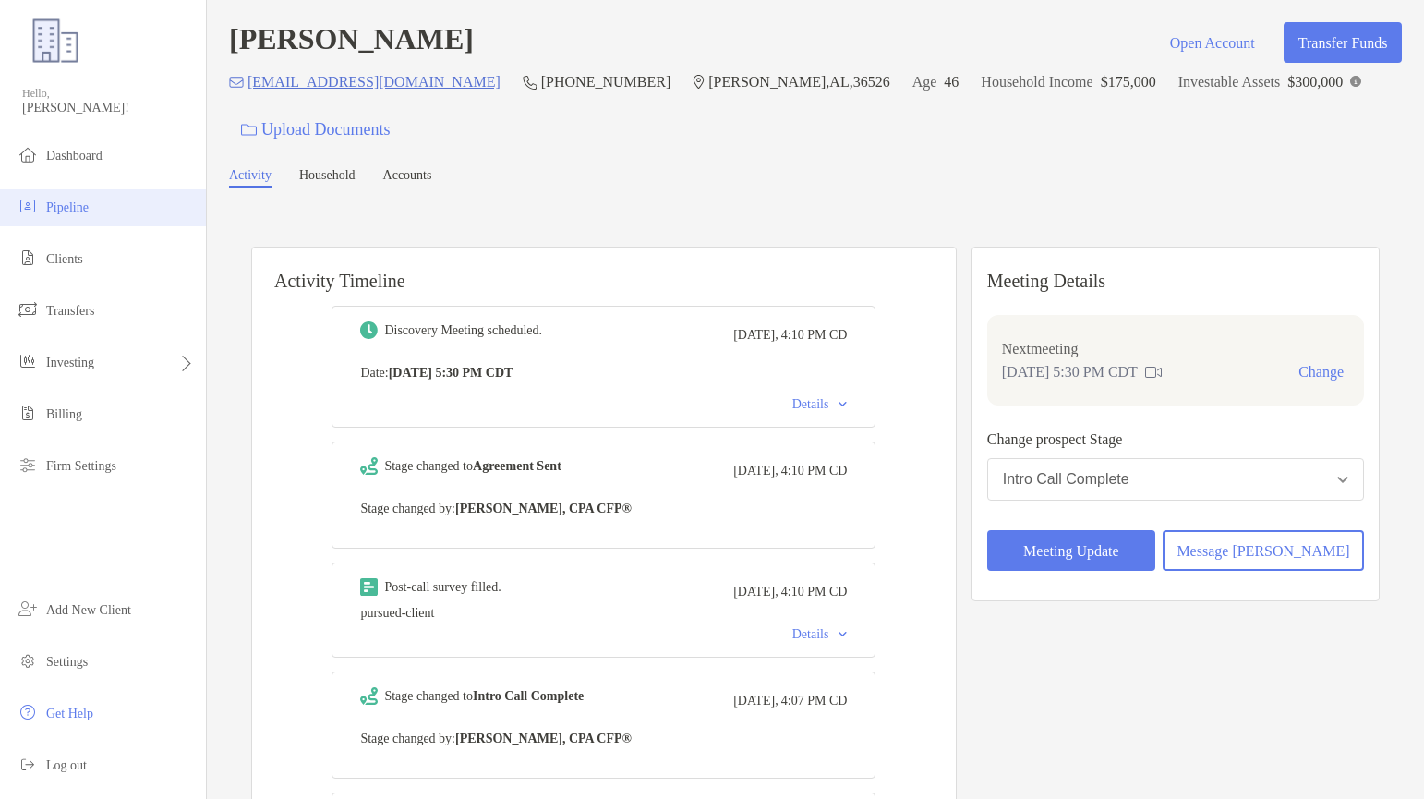
click at [94, 218] on li "Pipeline" at bounding box center [103, 207] width 206 height 37
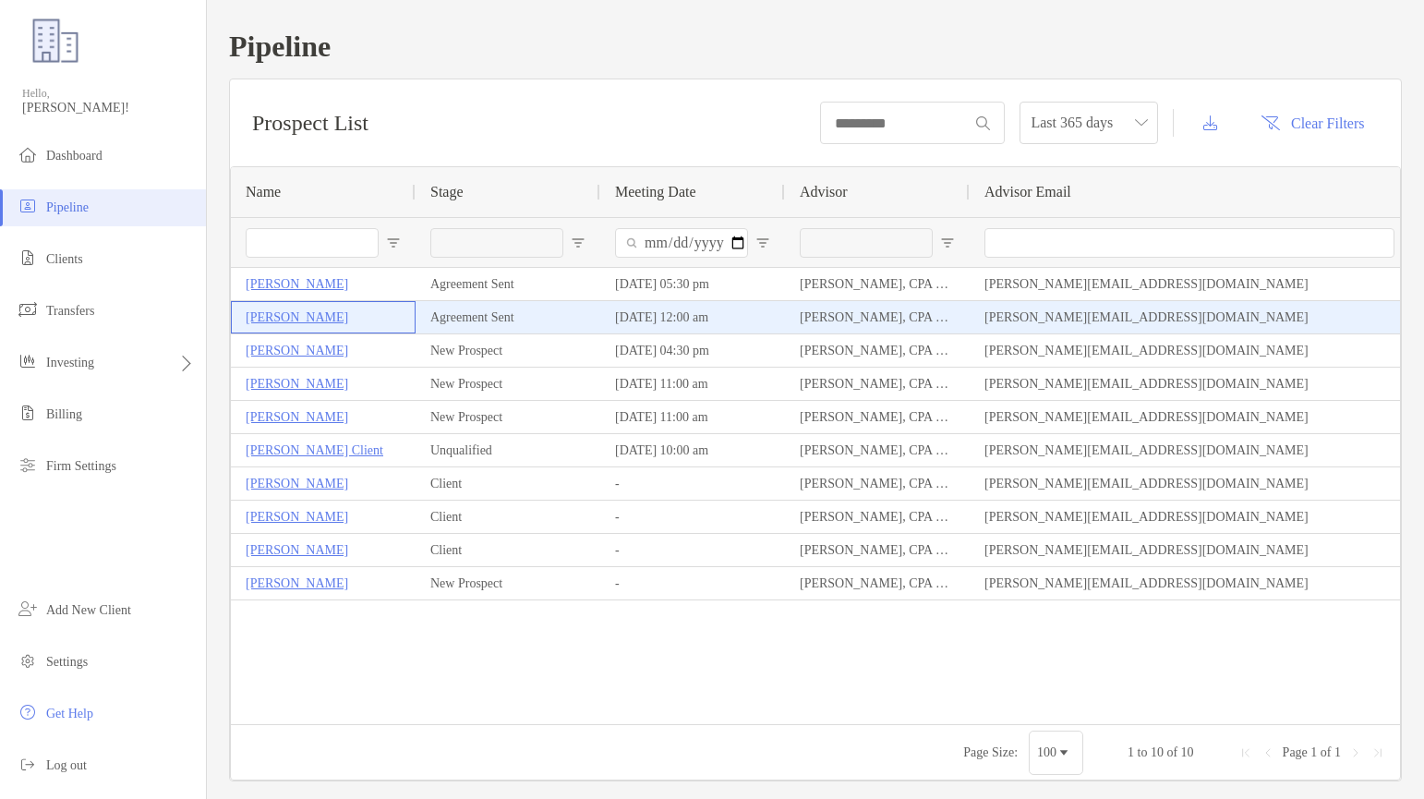
click at [272, 317] on p "[PERSON_NAME]" at bounding box center [297, 317] width 103 height 23
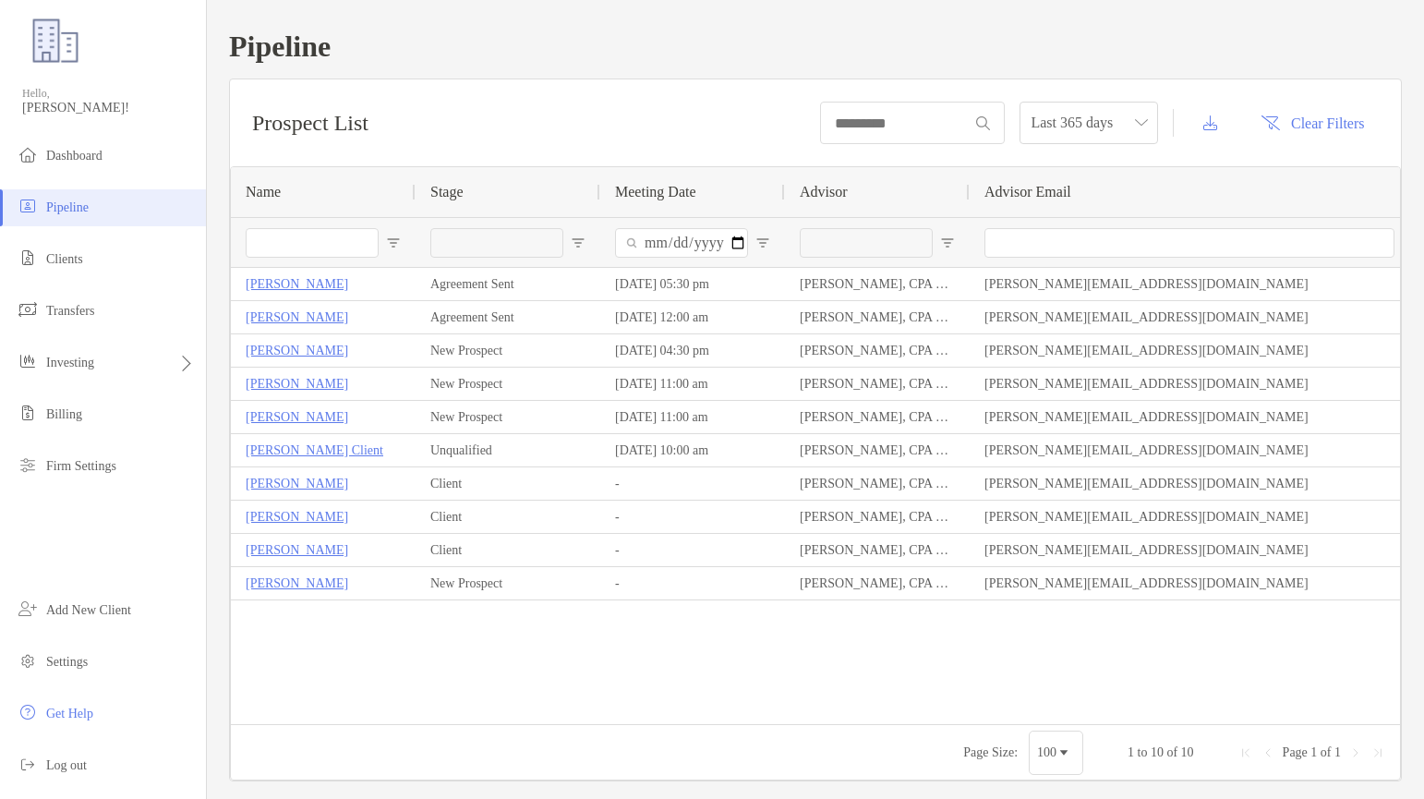
click at [549, 116] on div "Prospect List Last 365 days Clear Filters" at bounding box center [815, 122] width 1171 height 87
click at [221, 590] on div "Pipeline Prospect List Last 365 days Clear Filters 1 to 10 of 10. Page 1 of 1 N…" at bounding box center [815, 405] width 1217 height 811
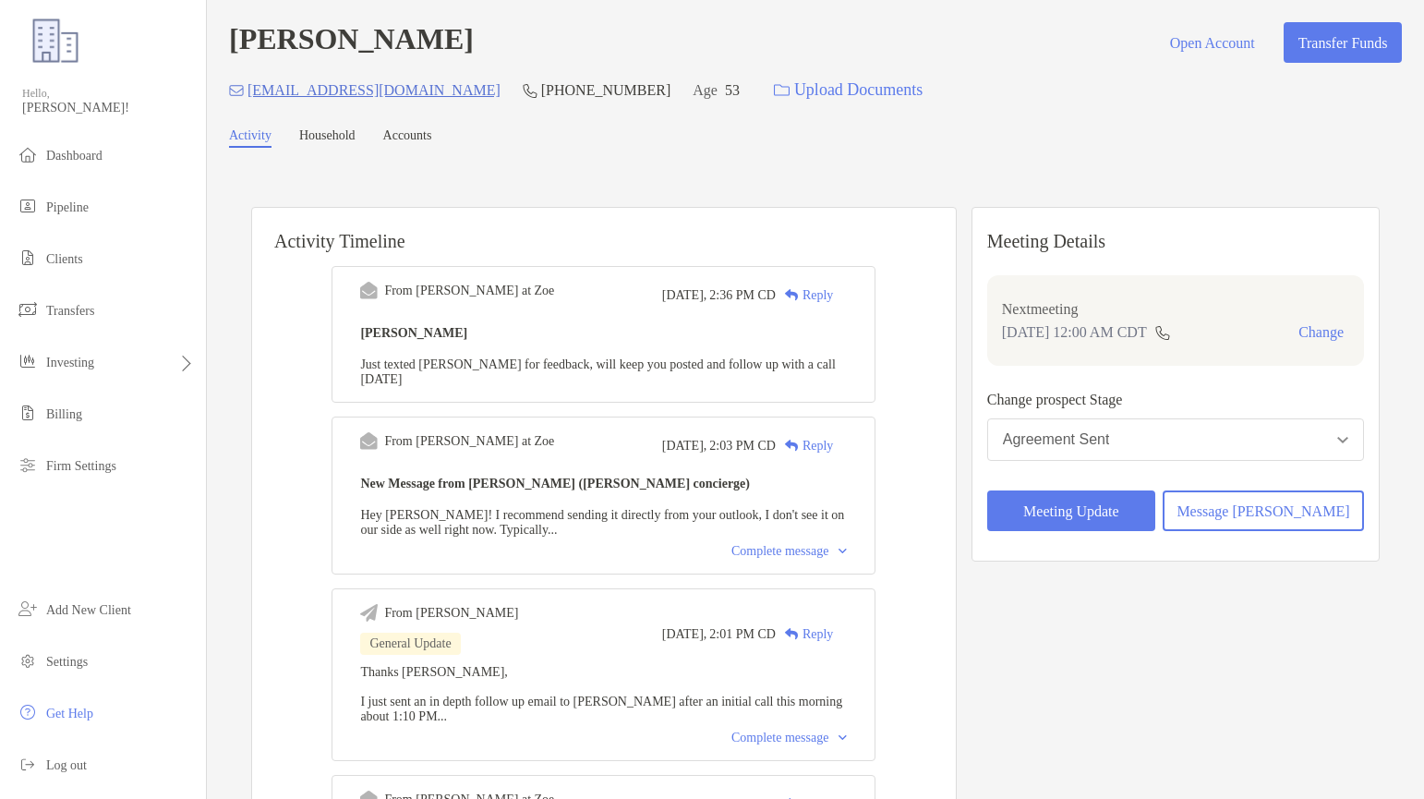
drag, startPoint x: 319, startPoint y: 94, endPoint x: 263, endPoint y: 127, distance: 64.2
drag, startPoint x: 363, startPoint y: 97, endPoint x: 247, endPoint y: 95, distance: 116.4
click at [247, 95] on div "llvivit@msn.com (209) 923-1484 Age 53 Upload Documents" at bounding box center [815, 90] width 1173 height 40
copy p "llvivit@msn.com"
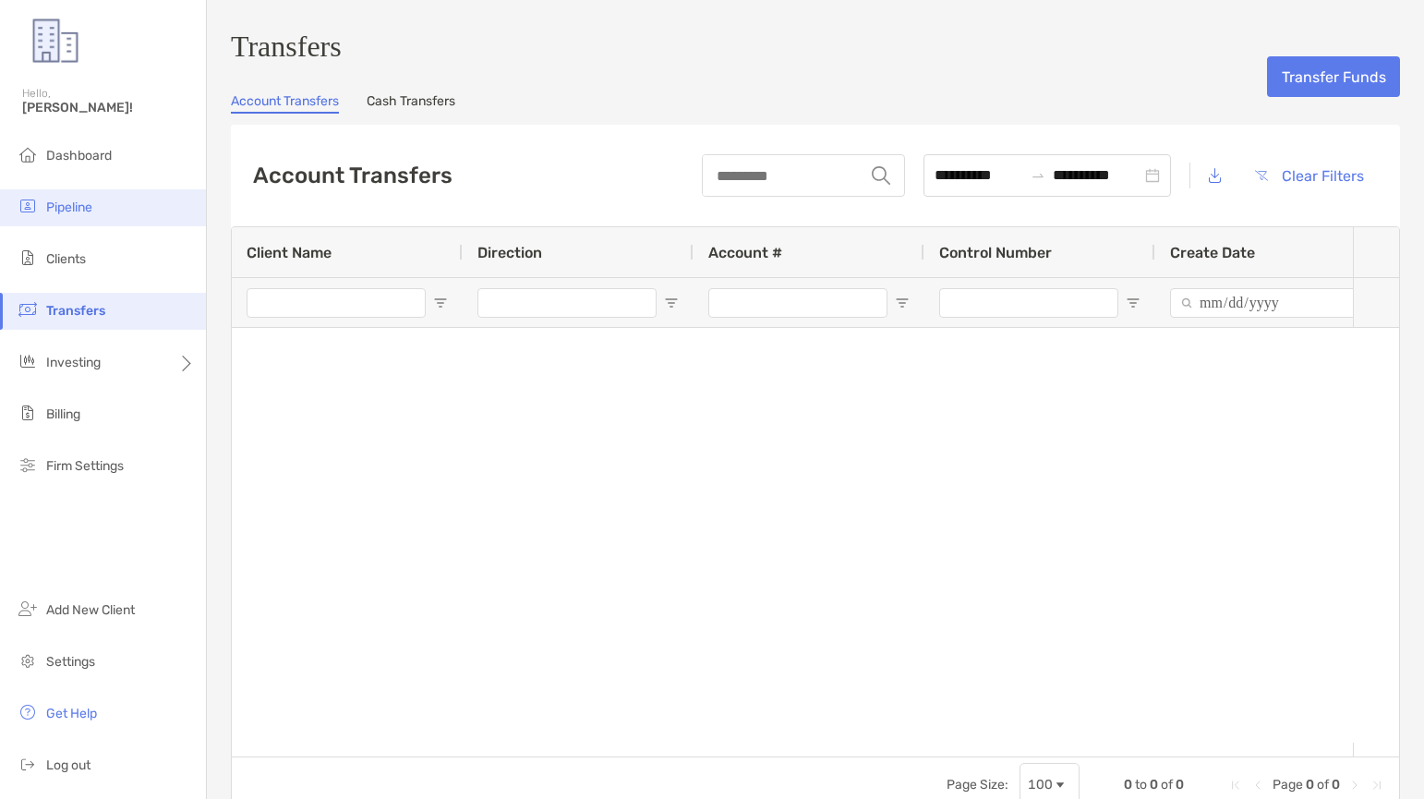
click at [65, 207] on span "Pipeline" at bounding box center [69, 208] width 46 height 16
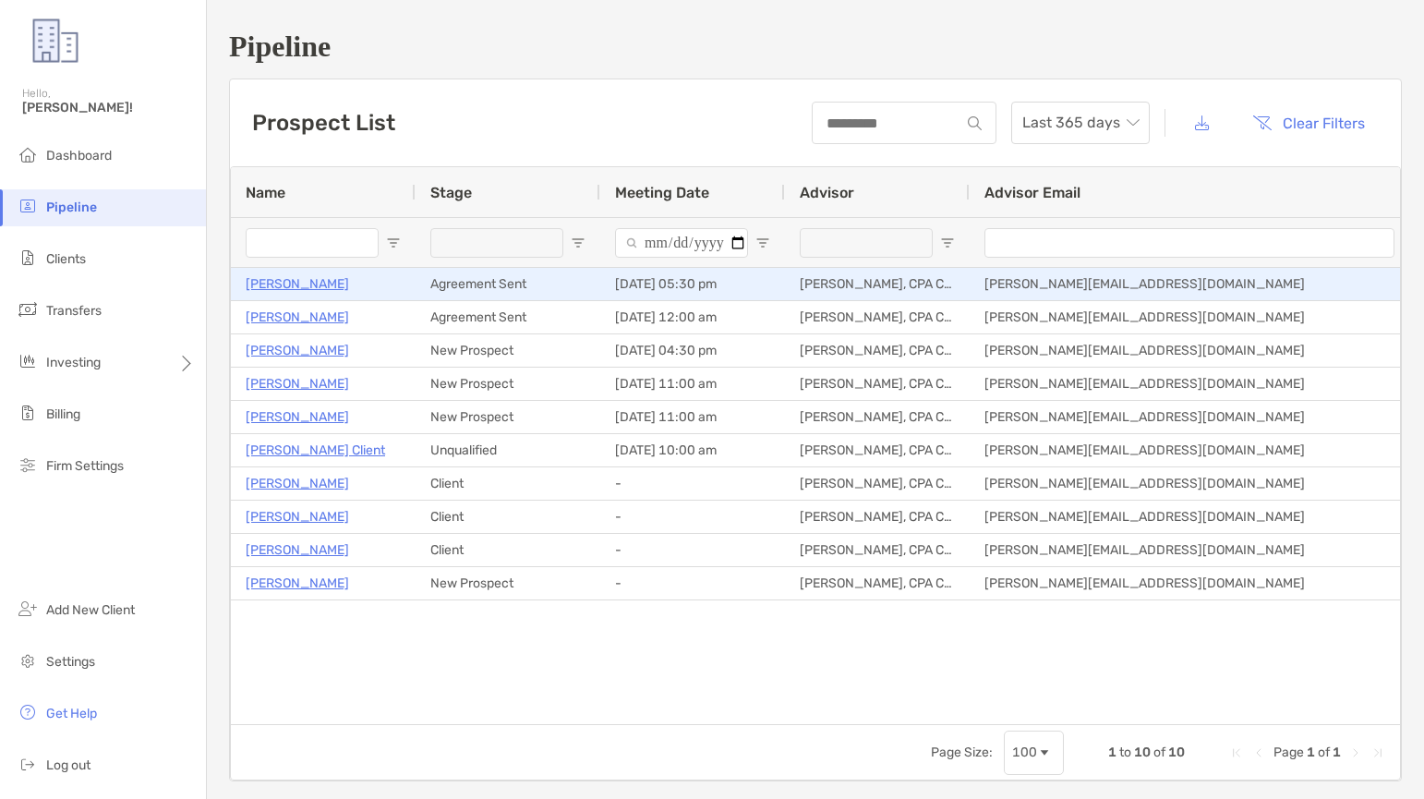
click at [326, 287] on p "[PERSON_NAME]" at bounding box center [297, 283] width 103 height 23
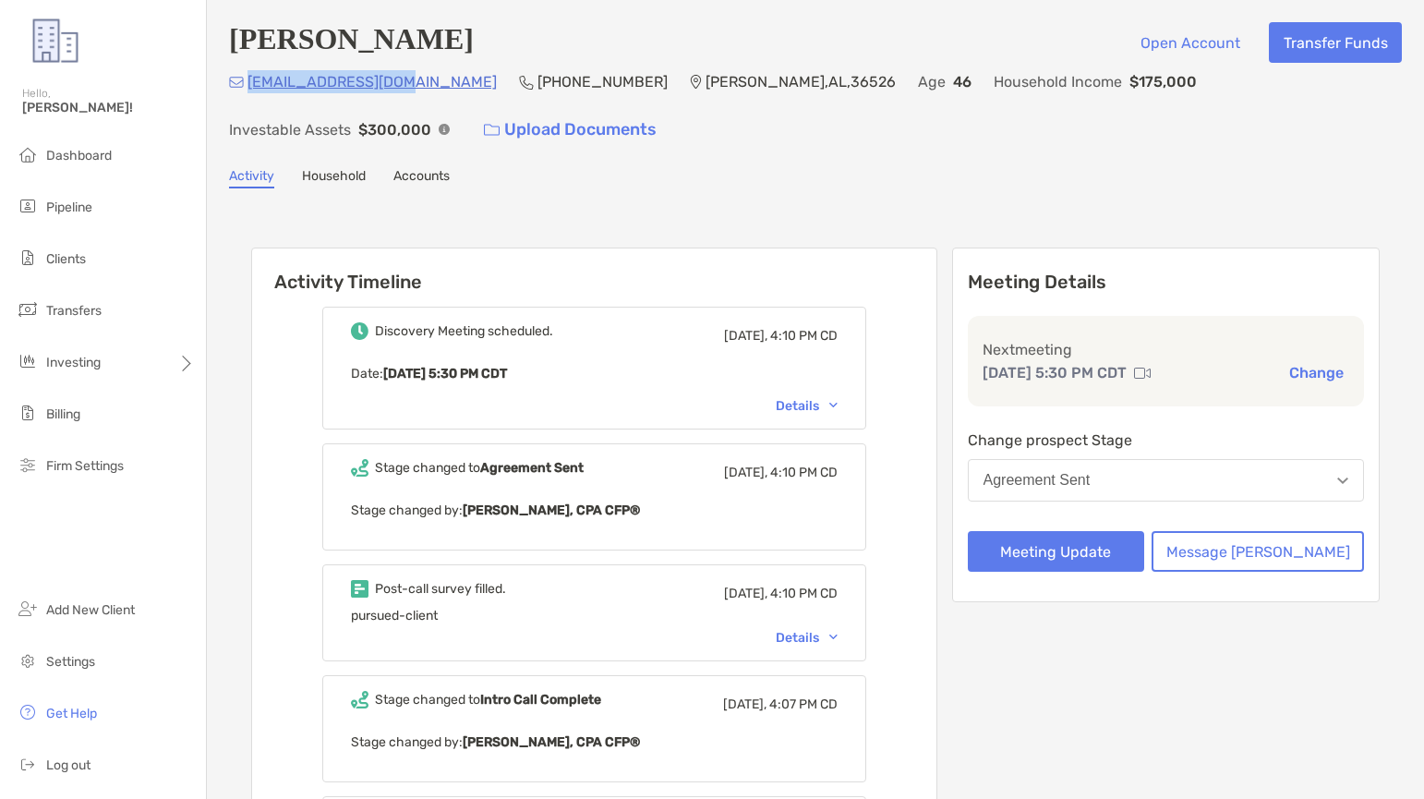
drag, startPoint x: 405, startPoint y: 83, endPoint x: 248, endPoint y: 88, distance: 157.1
click at [248, 88] on div "[EMAIL_ADDRESS][DOMAIN_NAME] (312) 502-[GEOGRAPHIC_DATA][PERSON_NAME] Age [DEMO…" at bounding box center [815, 109] width 1173 height 79
copy p "[EMAIL_ADDRESS][DOMAIN_NAME]"
click at [1323, 486] on button "Agreement Sent" at bounding box center [1166, 480] width 397 height 42
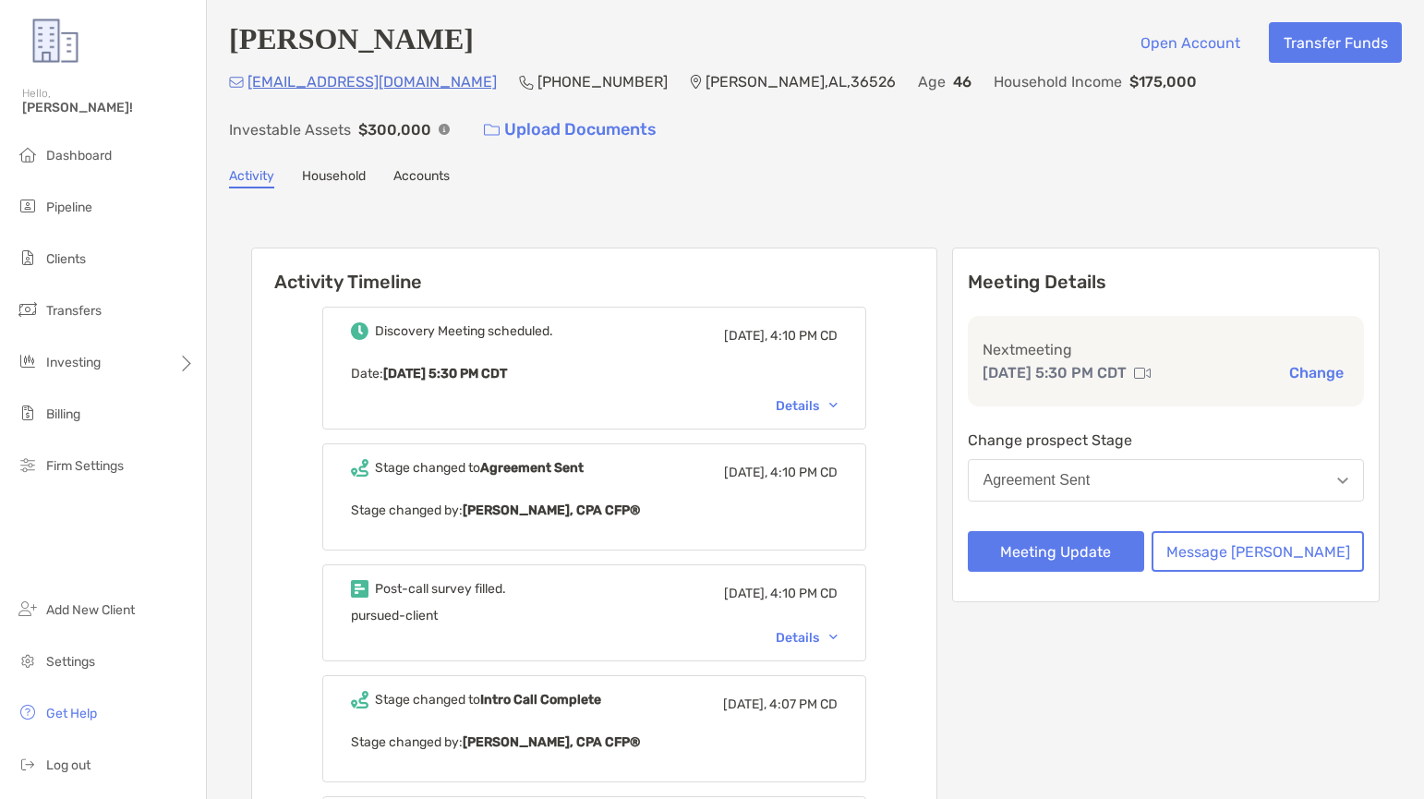
click at [1133, 135] on div "[EMAIL_ADDRESS][DOMAIN_NAME] (312) 502-[GEOGRAPHIC_DATA][PERSON_NAME] Age [DEMO…" at bounding box center [815, 109] width 1173 height 79
